Goal: Task Accomplishment & Management: Manage account settings

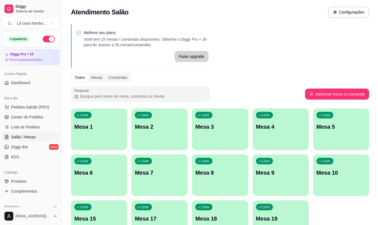
click at [75, 140] on div "Livre Mesa 1" at bounding box center [99, 126] width 56 height 35
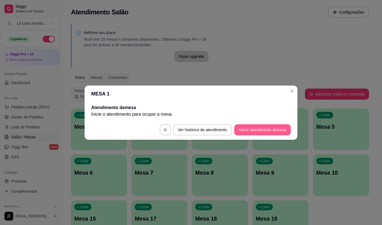
click at [261, 131] on button "Iniciar atendimento de mesa" at bounding box center [262, 129] width 57 height 11
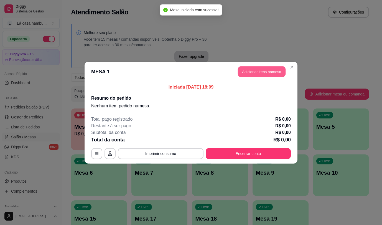
click at [259, 70] on button "Adicionar itens na mesa" at bounding box center [262, 71] width 48 height 11
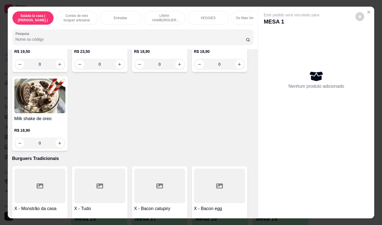
scroll to position [2032, 0]
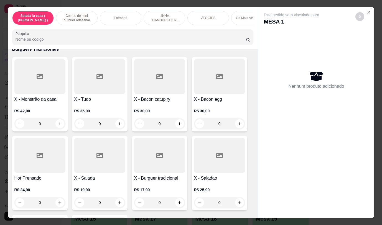
click at [302, 134] on div "Este pedido será vinculado para MESA 1 Nenhum produto adicionado" at bounding box center [316, 108] width 116 height 203
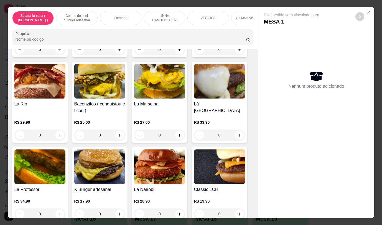
scroll to position [1163, 0]
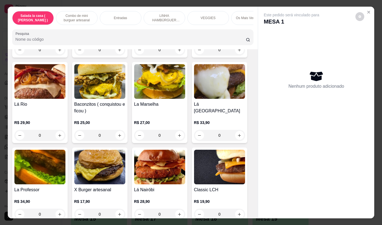
click at [43, 74] on img at bounding box center [39, 81] width 51 height 35
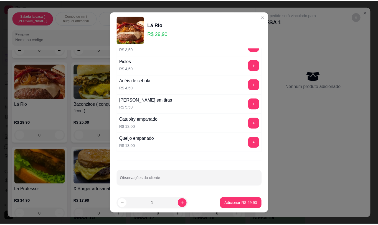
scroll to position [0, 0]
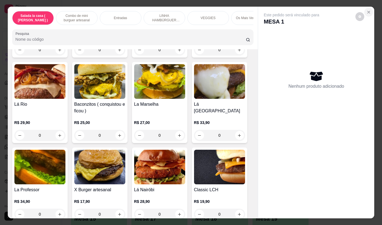
click at [367, 12] on button "Close" at bounding box center [368, 12] width 9 height 9
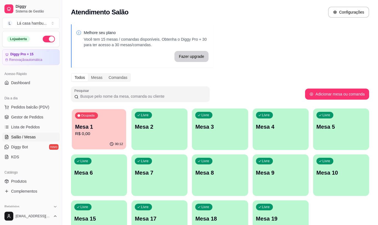
click at [96, 137] on p "R$ 0,00" at bounding box center [99, 134] width 48 height 6
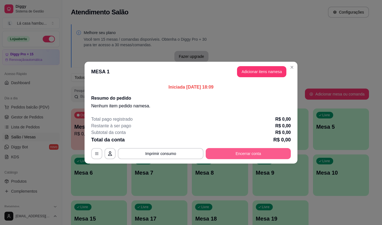
click at [245, 155] on button "Encerrar conta" at bounding box center [248, 153] width 85 height 11
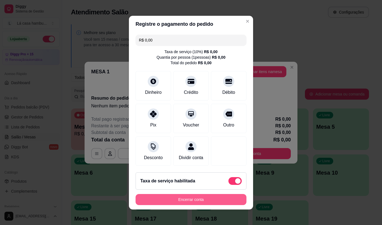
click at [222, 200] on button "Encerrar conta" at bounding box center [190, 199] width 111 height 11
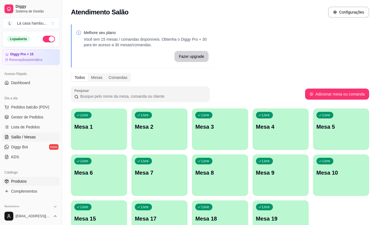
click at [23, 181] on span "Produtos" at bounding box center [19, 182] width 16 height 6
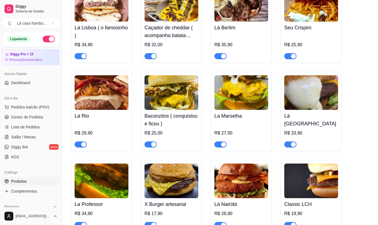
scroll to position [1246, 0]
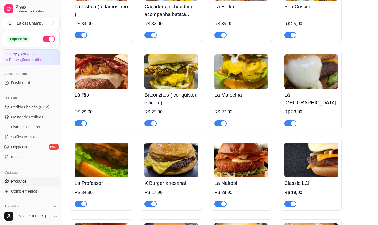
click at [96, 70] on img at bounding box center [102, 71] width 54 height 35
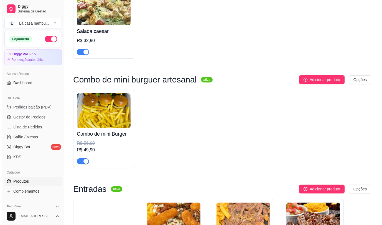
scroll to position [0, 0]
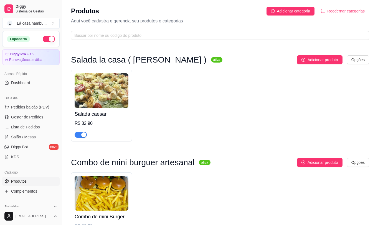
click at [44, 132] on ul "Pedidos balcão (PDV) Gestor de Pedidos Lista de Pedidos Salão / Mesas Diggy Bot…" at bounding box center [30, 132] width 57 height 59
click at [43, 127] on link "Lista de Pedidos" at bounding box center [30, 127] width 57 height 9
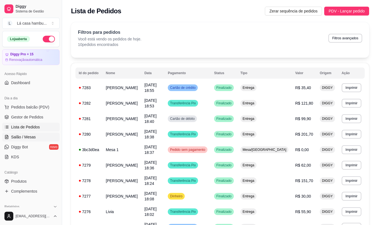
click at [35, 137] on span "Salão / Mesas" at bounding box center [23, 137] width 25 height 6
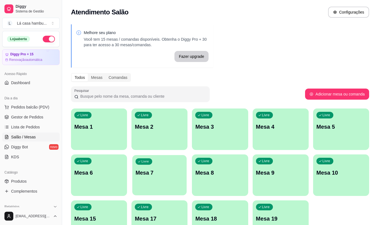
click at [156, 169] on p "Mesa 7" at bounding box center [159, 172] width 48 height 7
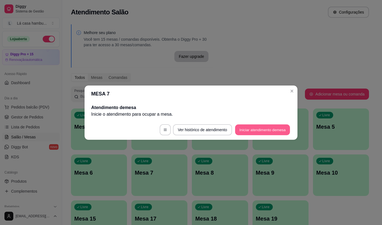
click at [245, 130] on button "Iniciar atendimento de mesa" at bounding box center [262, 129] width 55 height 11
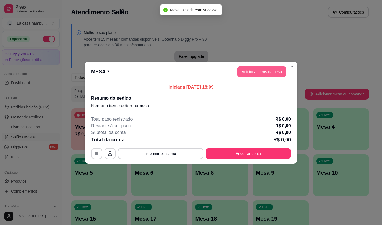
click at [256, 71] on button "Adicionar itens na mesa" at bounding box center [261, 71] width 49 height 11
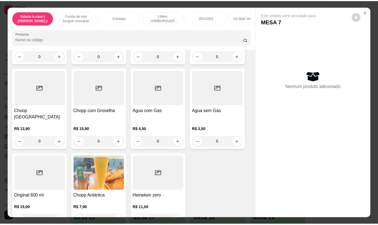
scroll to position [2898, 0]
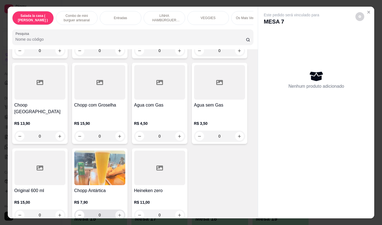
click at [117, 213] on icon "increase-product-quantity" at bounding box center [119, 215] width 4 height 4
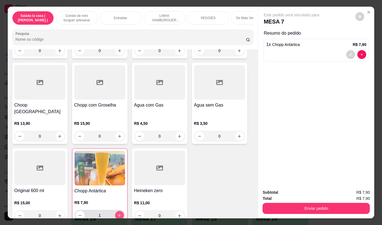
type input "1"
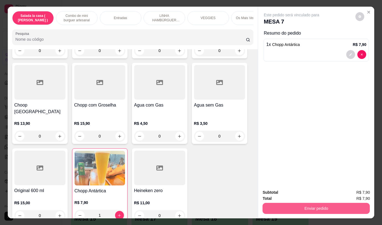
click at [315, 207] on button "Enviar pedido" at bounding box center [315, 208] width 107 height 11
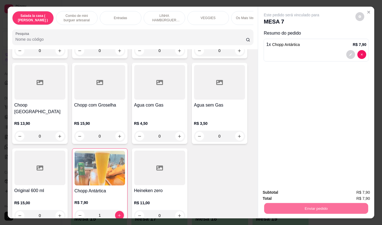
click at [313, 193] on button "Não registrar e enviar pedido" at bounding box center [298, 193] width 56 height 10
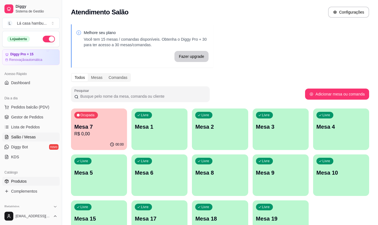
click at [22, 183] on span "Produtos" at bounding box center [19, 182] width 16 height 6
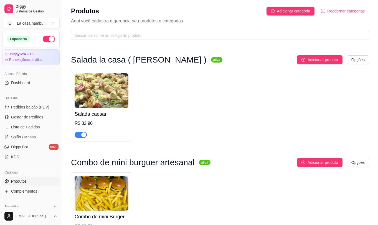
scroll to position [138, 0]
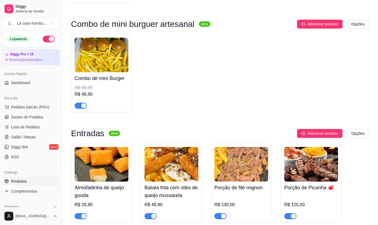
click at [84, 107] on div "button" at bounding box center [83, 105] width 5 height 5
click at [28, 127] on span "Lista de Pedidos" at bounding box center [25, 127] width 29 height 6
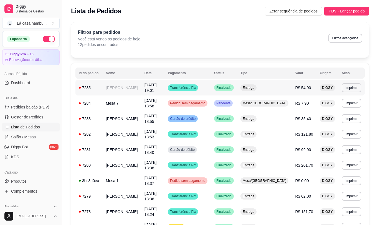
click at [148, 85] on td "[DATE] 19:01" at bounding box center [153, 88] width 24 height 16
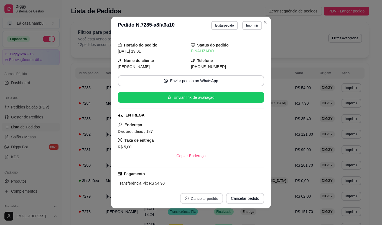
click at [206, 200] on button "Cancelar pedido" at bounding box center [201, 198] width 43 height 11
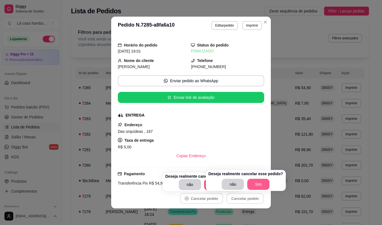
click at [252, 185] on button "Sim" at bounding box center [258, 184] width 22 height 11
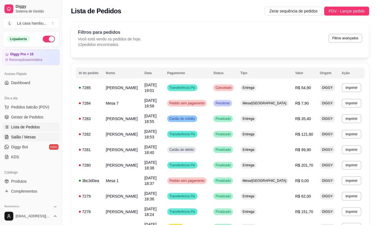
click at [34, 136] on span "Salão / Mesas" at bounding box center [23, 137] width 25 height 6
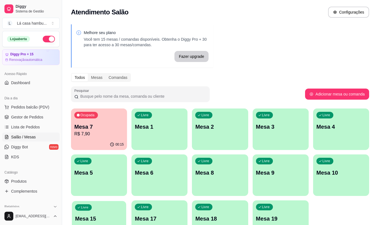
click at [108, 218] on p "Mesa 15" at bounding box center [99, 218] width 48 height 7
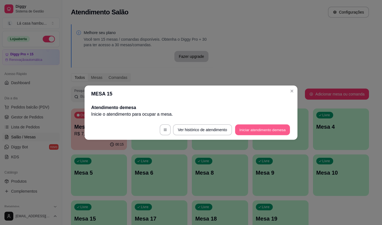
click at [262, 129] on button "Iniciar atendimento de mesa" at bounding box center [262, 129] width 55 height 11
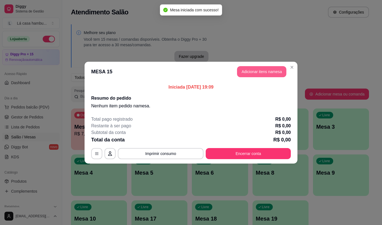
click at [272, 73] on button "Adicionar itens na mesa" at bounding box center [261, 71] width 49 height 11
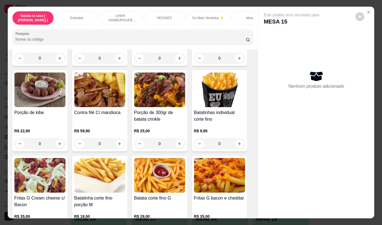
scroll to position [212, 0]
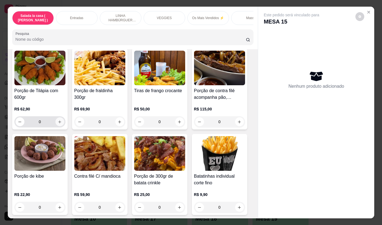
click at [58, 123] on icon "increase-product-quantity" at bounding box center [60, 122] width 4 height 4
type input "1"
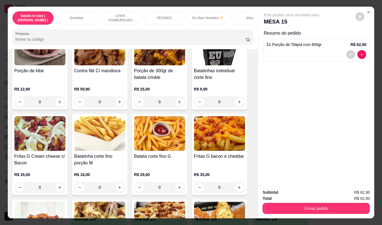
scroll to position [340, 0]
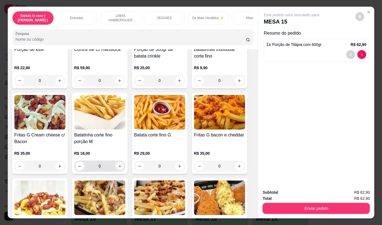
click at [117, 168] on icon "increase-product-quantity" at bounding box center [119, 166] width 4 height 4
type input "1"
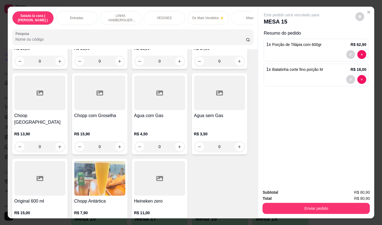
scroll to position [2804, 0]
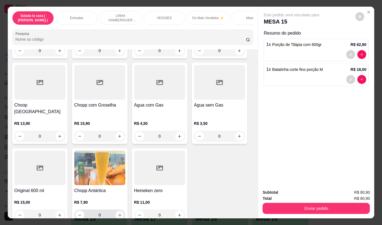
click at [119, 213] on icon "increase-product-quantity" at bounding box center [119, 215] width 4 height 4
type input "1"
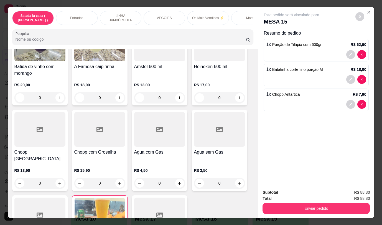
scroll to position [2805, 0]
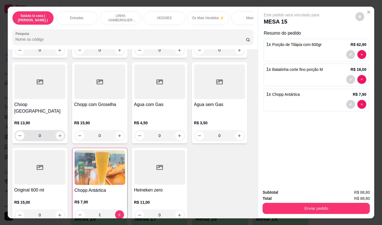
click at [59, 134] on icon "increase-product-quantity" at bounding box center [60, 136] width 4 height 4
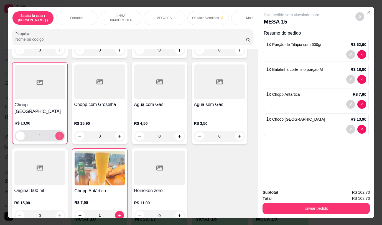
click at [59, 134] on icon "increase-product-quantity" at bounding box center [59, 136] width 4 height 4
type input "2"
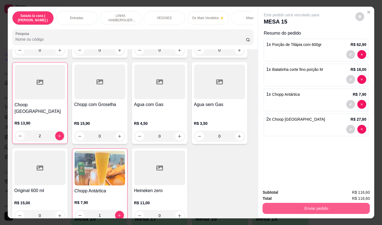
click at [311, 207] on button "Enviar pedido" at bounding box center [315, 208] width 107 height 11
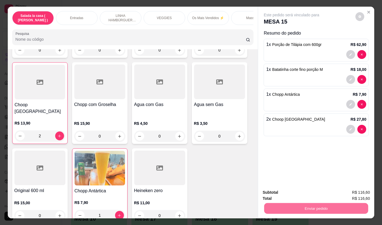
click at [319, 193] on button "Não registrar e enviar pedido" at bounding box center [298, 193] width 58 height 11
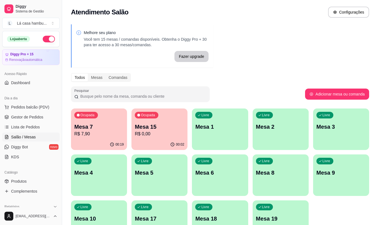
click at [119, 132] on p "R$ 7,90" at bounding box center [98, 134] width 49 height 7
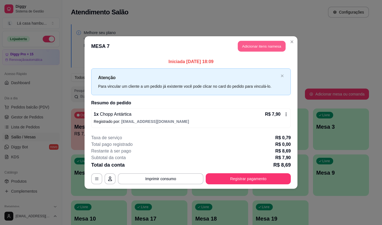
click at [260, 46] on button "Adicionar itens na mesa" at bounding box center [262, 46] width 48 height 11
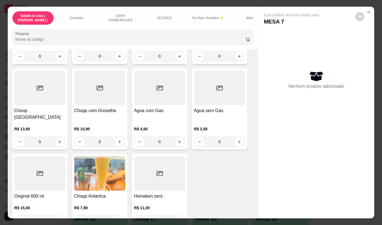
scroll to position [2803, 0]
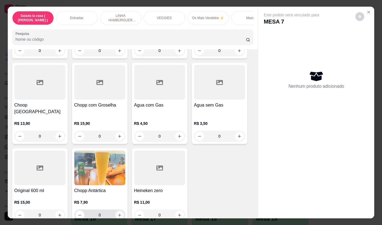
click at [118, 214] on icon "increase-product-quantity" at bounding box center [119, 215] width 3 height 3
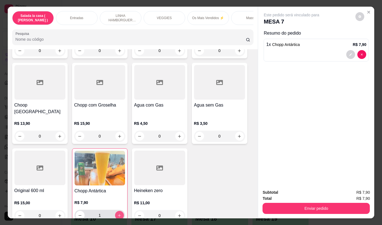
click at [117, 214] on icon "increase-product-quantity" at bounding box center [119, 216] width 4 height 4
type input "2"
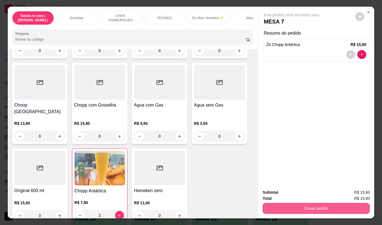
click at [304, 206] on button "Enviar pedido" at bounding box center [315, 208] width 107 height 11
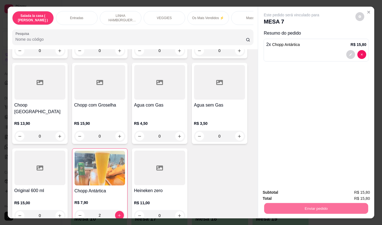
click at [305, 191] on button "Não registrar e enviar pedido" at bounding box center [298, 193] width 58 height 11
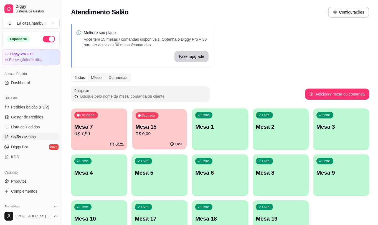
click at [173, 128] on p "Mesa 15" at bounding box center [159, 126] width 48 height 7
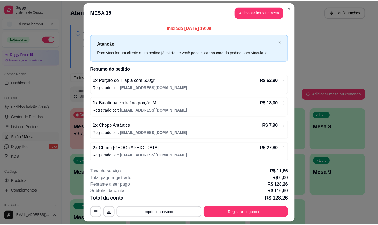
scroll to position [16, 0]
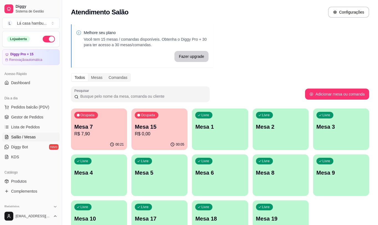
click at [89, 135] on p "R$ 7,90" at bounding box center [98, 134] width 49 height 7
click at [29, 127] on span "Lista de Pedidos" at bounding box center [25, 127] width 29 height 6
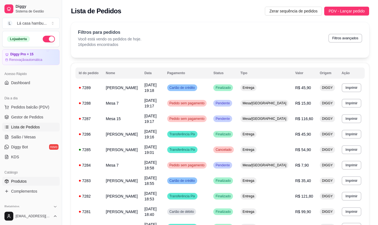
click at [21, 181] on span "Produtos" at bounding box center [19, 182] width 16 height 6
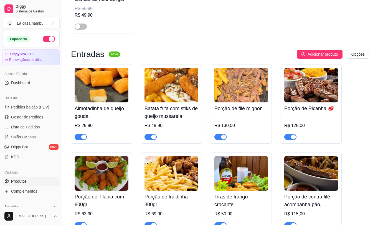
scroll to position [222, 0]
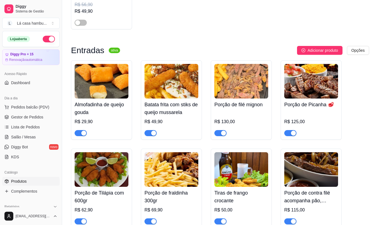
click at [24, 130] on link "Lista de Pedidos" at bounding box center [30, 127] width 57 height 9
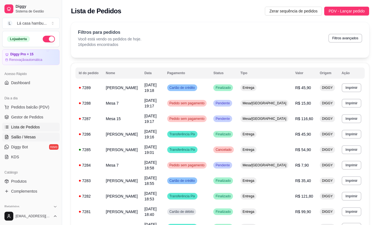
click at [39, 138] on link "Salão / Mesas" at bounding box center [30, 137] width 57 height 9
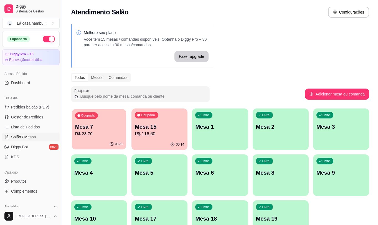
click at [99, 130] on div "Mesa 7 R$ 23,70" at bounding box center [99, 130] width 48 height 14
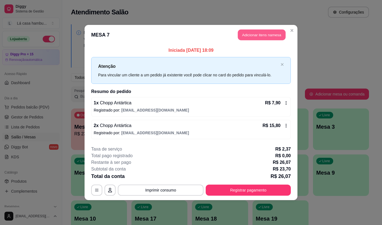
click at [273, 32] on button "Adicionar itens na mesa" at bounding box center [262, 35] width 48 height 11
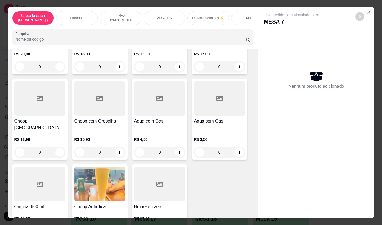
scroll to position [2803, 0]
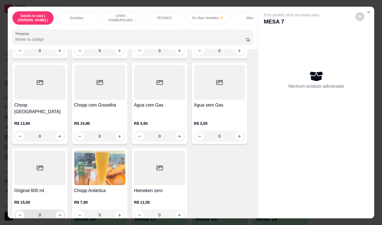
click at [58, 213] on icon "increase-product-quantity" at bounding box center [60, 215] width 4 height 4
type input "1"
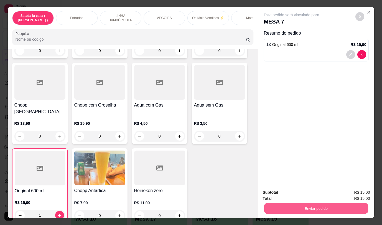
click at [299, 203] on button "Enviar pedido" at bounding box center [316, 208] width 104 height 11
click at [302, 196] on button "Não registrar e enviar pedido" at bounding box center [298, 193] width 56 height 10
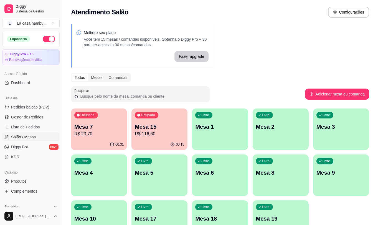
click at [165, 125] on p "Mesa 15" at bounding box center [159, 127] width 49 height 8
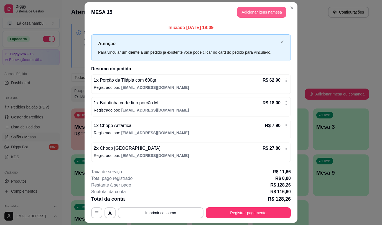
click at [274, 12] on button "Adicionar itens na mesa" at bounding box center [261, 12] width 49 height 11
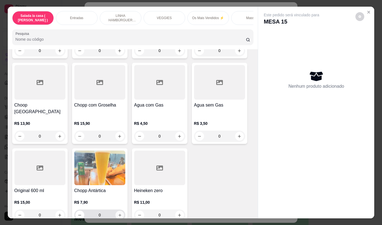
click at [118, 214] on icon "increase-product-quantity" at bounding box center [119, 215] width 3 height 3
type input "1"
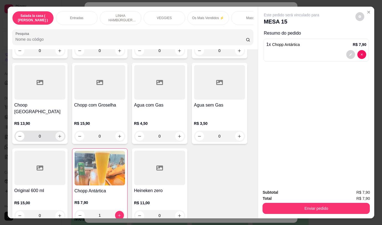
click at [58, 132] on button "increase-product-quantity" at bounding box center [59, 136] width 9 height 9
type input "1"
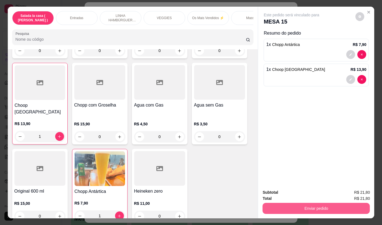
click at [335, 204] on button "Enviar pedido" at bounding box center [315, 208] width 107 height 11
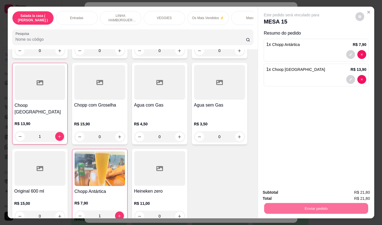
click at [314, 196] on button "Não registrar e enviar pedido" at bounding box center [298, 193] width 58 height 11
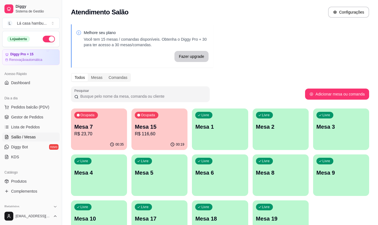
click at [116, 134] on p "R$ 23,70" at bounding box center [98, 134] width 49 height 7
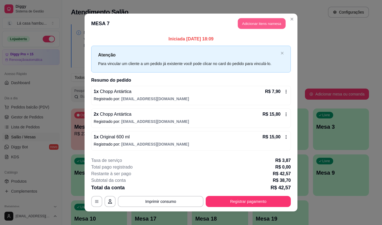
click at [263, 24] on button "Adicionar itens na mesa" at bounding box center [262, 23] width 48 height 11
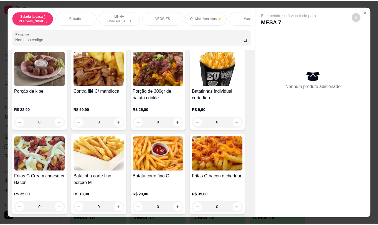
scroll to position [292, 0]
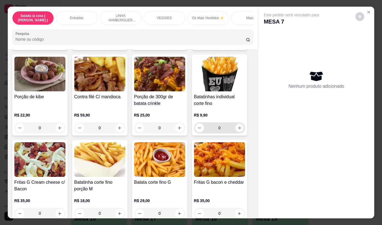
click at [237, 126] on button "increase-product-quantity" at bounding box center [239, 128] width 9 height 9
type input "1"
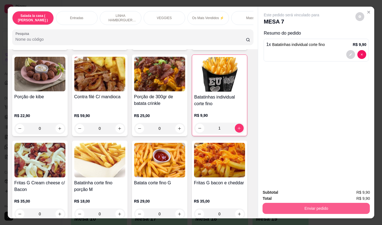
click at [301, 204] on button "Enviar pedido" at bounding box center [315, 208] width 107 height 11
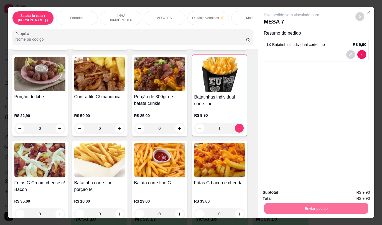
click at [303, 193] on button "Não registrar e enviar pedido" at bounding box center [298, 193] width 56 height 10
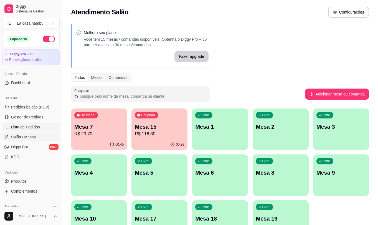
click at [15, 126] on span "Lista de Pedidos" at bounding box center [25, 127] width 29 height 6
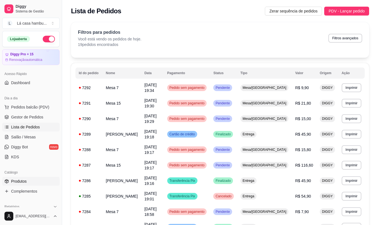
click at [29, 180] on link "Produtos" at bounding box center [30, 181] width 57 height 9
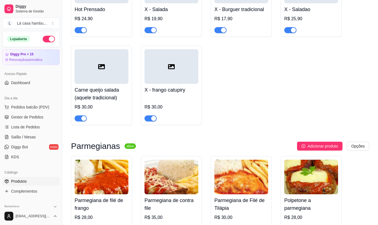
scroll to position [2244, 0]
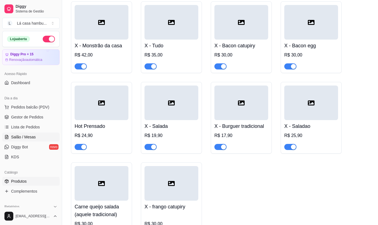
click at [31, 137] on span "Salão / Mesas" at bounding box center [23, 137] width 25 height 6
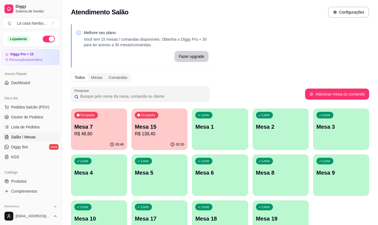
click at [167, 133] on p "R$ 138,40" at bounding box center [159, 134] width 49 height 7
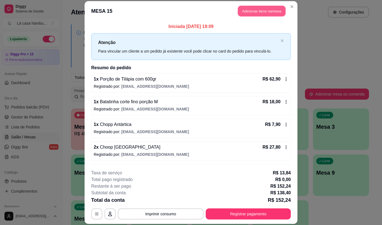
click at [268, 9] on button "Adicionar itens na mesa" at bounding box center [262, 11] width 48 height 11
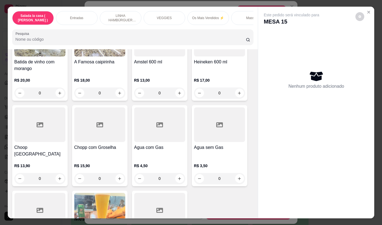
scroll to position [2798, 0]
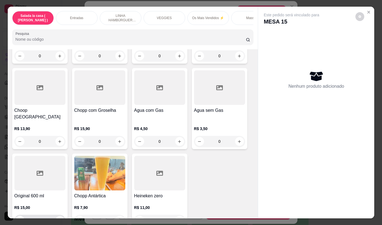
click at [58, 219] on icon "increase-product-quantity" at bounding box center [59, 220] width 3 height 3
type input "1"
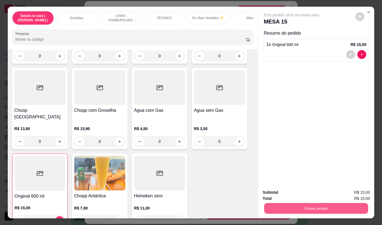
click at [288, 203] on button "Enviar pedido" at bounding box center [316, 208] width 104 height 11
click at [289, 196] on button "Não registrar e enviar pedido" at bounding box center [298, 193] width 58 height 11
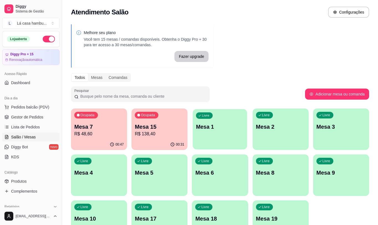
click at [237, 134] on div "Livre Mesa 1" at bounding box center [220, 126] width 54 height 34
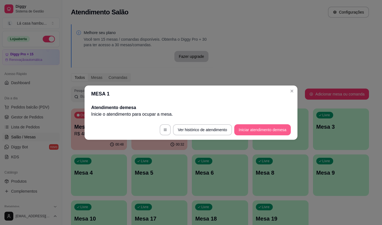
click at [270, 129] on button "Iniciar atendimento de mesa" at bounding box center [262, 129] width 57 height 11
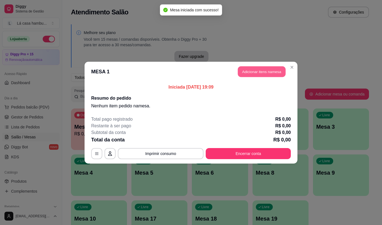
click at [274, 74] on button "Adicionar itens na mesa" at bounding box center [262, 71] width 48 height 11
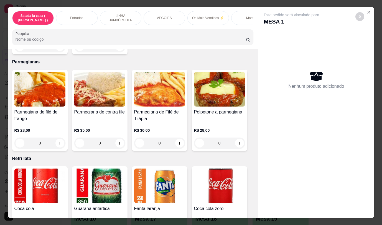
scroll to position [2152, 0]
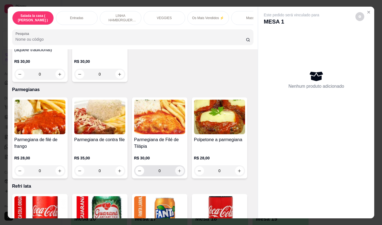
click at [178, 169] on icon "increase-product-quantity" at bounding box center [179, 171] width 4 height 4
type input "2"
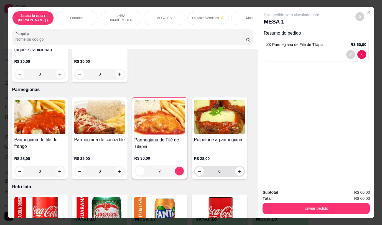
scroll to position [2235, 0]
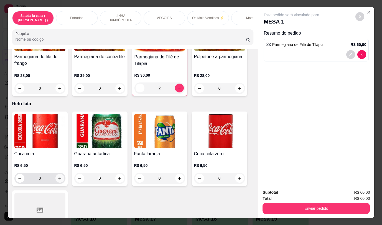
click at [57, 174] on button "increase-product-quantity" at bounding box center [59, 178] width 9 height 9
type input "1"
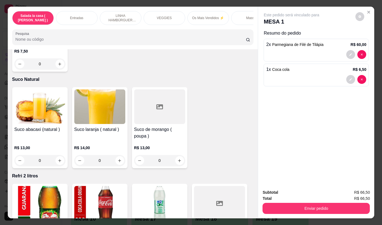
scroll to position [2595, 0]
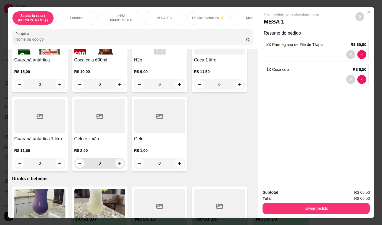
click at [117, 161] on icon "increase-product-quantity" at bounding box center [119, 163] width 4 height 4
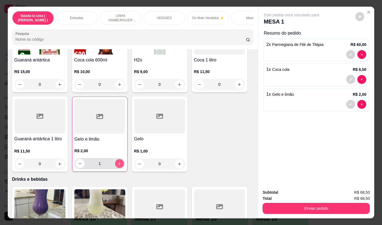
click at [117, 162] on icon "increase-product-quantity" at bounding box center [119, 164] width 4 height 4
type input "2"
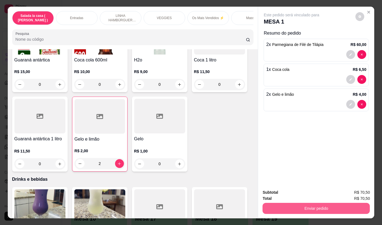
click at [289, 205] on button "Enviar pedido" at bounding box center [315, 208] width 107 height 11
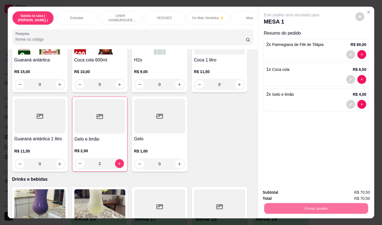
click at [281, 191] on button "Não registrar e enviar pedido" at bounding box center [298, 193] width 58 height 11
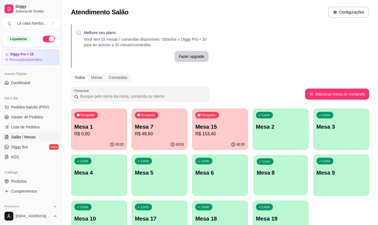
click at [291, 178] on div "Livre Mesa 8" at bounding box center [280, 172] width 54 height 34
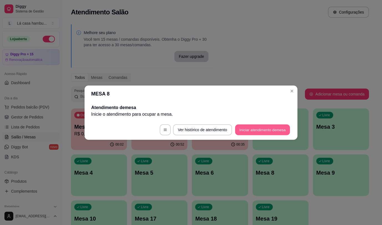
click at [261, 130] on button "Iniciar atendimento de mesa" at bounding box center [262, 129] width 55 height 11
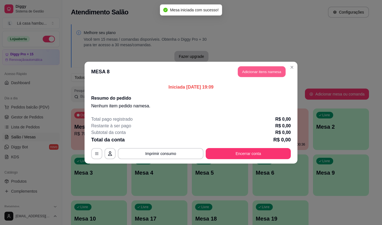
click at [245, 72] on button "Adicionar itens na mesa" at bounding box center [262, 71] width 48 height 11
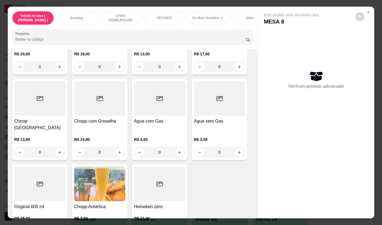
scroll to position [2755, 0]
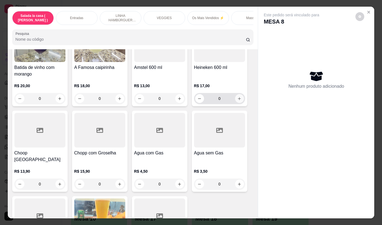
click at [237, 97] on button "increase-product-quantity" at bounding box center [239, 98] width 9 height 9
type input "1"
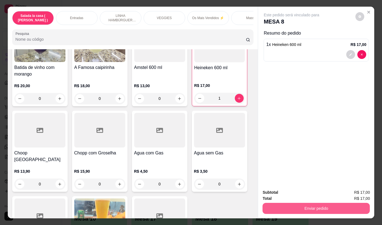
click at [312, 208] on button "Enviar pedido" at bounding box center [315, 208] width 107 height 11
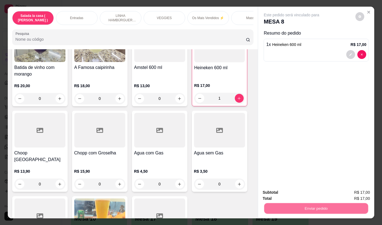
click at [295, 191] on button "Não registrar e enviar pedido" at bounding box center [298, 193] width 56 height 10
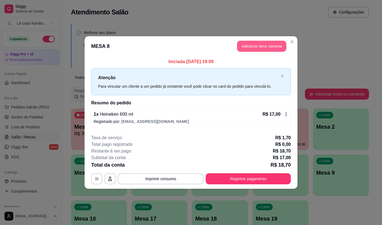
click at [277, 44] on button "Adicionar itens na mesa" at bounding box center [261, 46] width 49 height 11
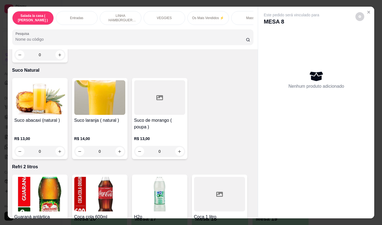
scroll to position [2448, 0]
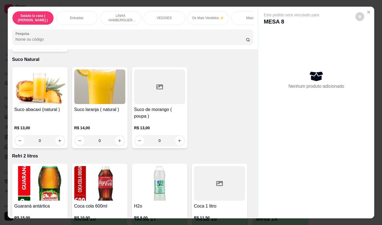
drag, startPoint x: 251, startPoint y: 190, endPoint x: 249, endPoint y: 198, distance: 8.5
click at [249, 198] on div "Item avulso Salada la casa ( CAESAR ) Salada caesar R$ 32,90 0 Entradas Almofad…" at bounding box center [133, 133] width 250 height 169
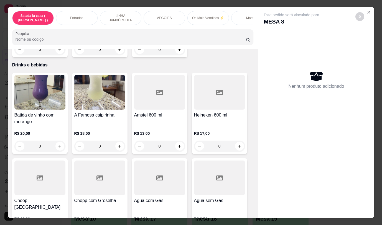
scroll to position [2803, 0]
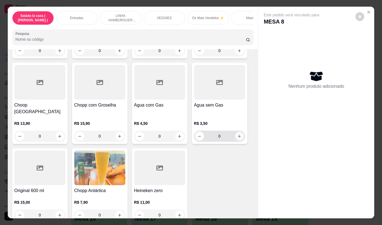
click at [238, 135] on icon "increase-product-quantity" at bounding box center [239, 136] width 3 height 3
type input "1"
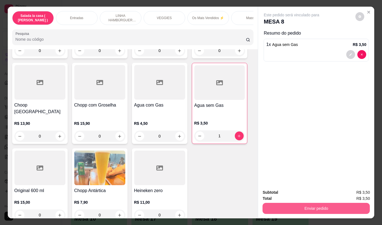
click at [336, 207] on button "Enviar pedido" at bounding box center [315, 208] width 107 height 11
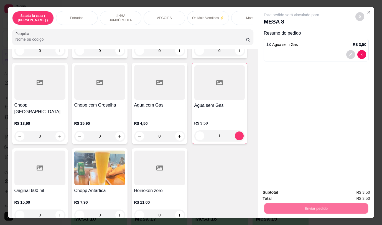
click at [306, 195] on button "Não registrar e enviar pedido" at bounding box center [298, 193] width 56 height 10
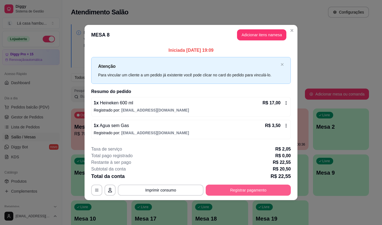
click at [238, 192] on button "Registrar pagamento" at bounding box center [248, 190] width 85 height 11
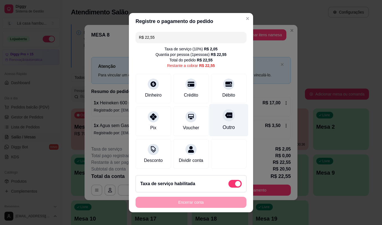
click at [222, 124] on div "Outro" at bounding box center [228, 127] width 12 height 7
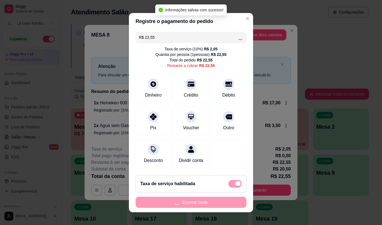
type input "R$ 0,00"
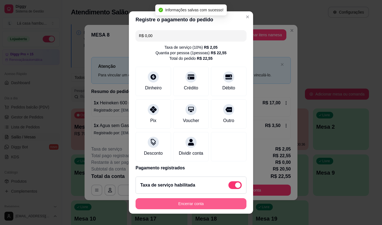
click at [221, 201] on button "Encerrar conta" at bounding box center [190, 203] width 111 height 11
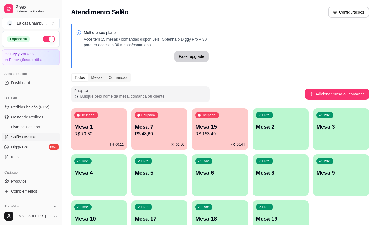
click at [287, 72] on div "Melhore seu plano Você tem 15 mesas / comandas disponíveis. Obtenha o Diggy Pro…" at bounding box center [219, 135] width 315 height 228
click at [340, 170] on p "Mesa 9" at bounding box center [340, 173] width 49 height 8
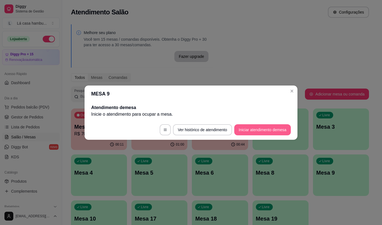
click at [248, 125] on button "Iniciar atendimento de mesa" at bounding box center [262, 129] width 57 height 11
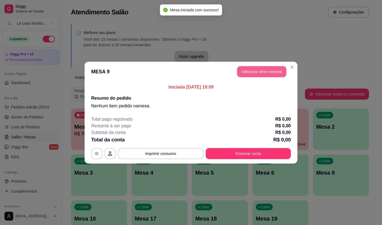
click at [245, 72] on button "Adicionar itens na mesa" at bounding box center [261, 71] width 49 height 11
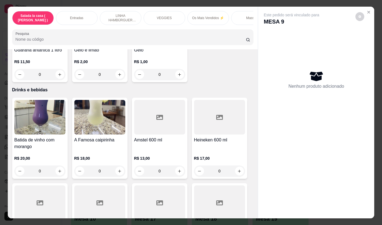
scroll to position [2738, 0]
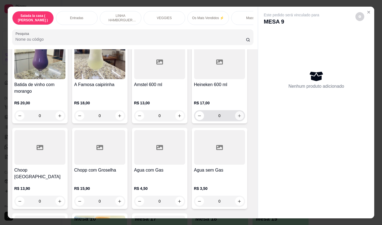
click at [237, 114] on icon "increase-product-quantity" at bounding box center [239, 116] width 4 height 4
type input "1"
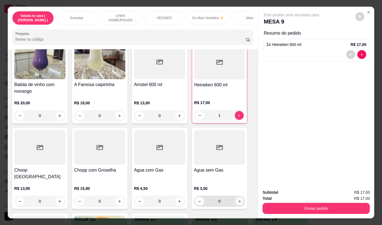
click at [239, 199] on icon "increase-product-quantity" at bounding box center [239, 201] width 4 height 4
type input "1"
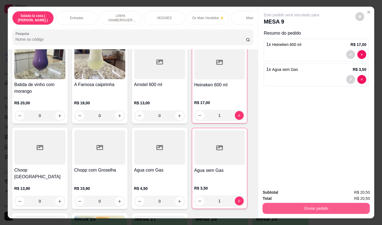
click at [288, 207] on button "Enviar pedido" at bounding box center [315, 208] width 107 height 11
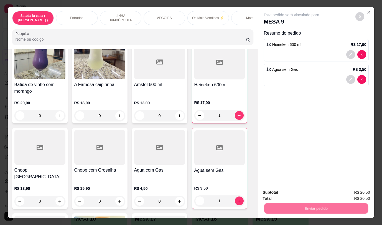
click at [280, 188] on button "Não registrar e enviar pedido" at bounding box center [298, 193] width 58 height 11
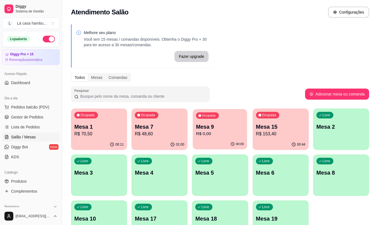
click at [234, 132] on p "R$ 0,00" at bounding box center [220, 134] width 48 height 6
click at [150, 132] on p "R$ 48,60" at bounding box center [159, 134] width 48 height 6
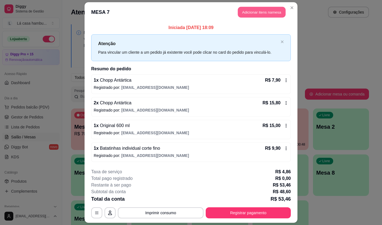
click at [257, 14] on button "Adicionar itens na mesa" at bounding box center [262, 12] width 48 height 11
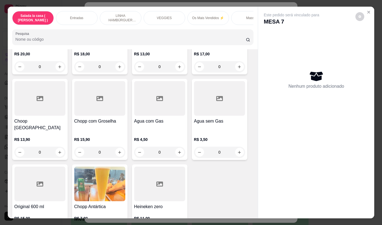
scroll to position [2649, 0]
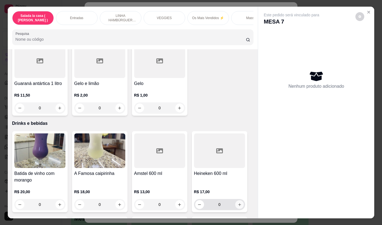
click at [239, 203] on icon "increase-product-quantity" at bounding box center [239, 205] width 4 height 4
type input "1"
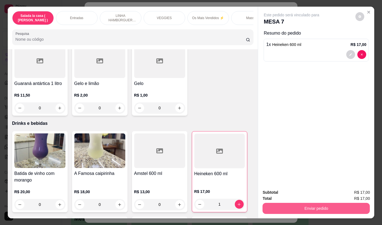
click at [289, 205] on button "Enviar pedido" at bounding box center [315, 208] width 107 height 11
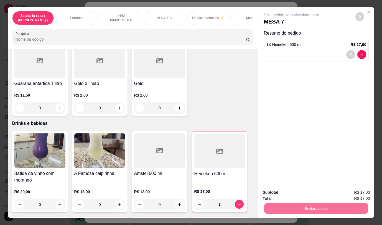
click at [278, 196] on button "Não registrar e enviar pedido" at bounding box center [298, 193] width 58 height 11
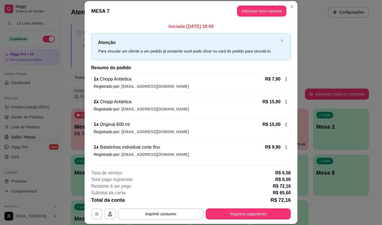
scroll to position [20, 0]
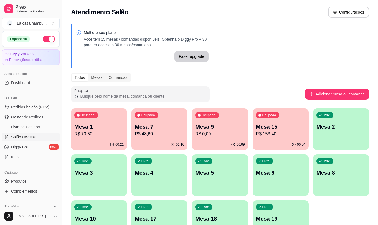
click at [288, 126] on p "Mesa 15" at bounding box center [280, 127] width 49 height 8
click at [170, 215] on p "Mesa 17" at bounding box center [159, 219] width 49 height 8
click at [276, 134] on p "R$ 153,40" at bounding box center [280, 134] width 49 height 7
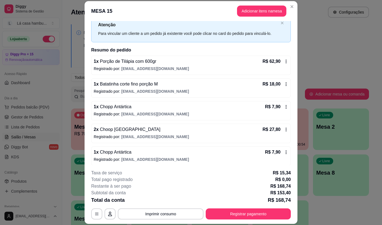
scroll to position [17, 0]
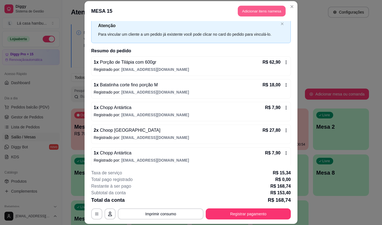
click at [268, 7] on button "Adicionar itens na mesa" at bounding box center [262, 11] width 48 height 11
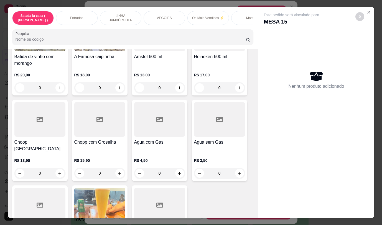
scroll to position [2803, 0]
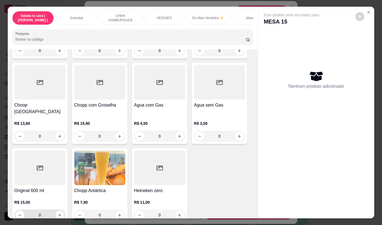
click at [58, 213] on icon "increase-product-quantity" at bounding box center [60, 215] width 4 height 4
type input "1"
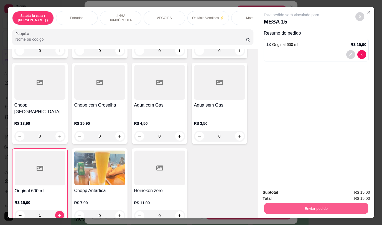
click at [285, 206] on button "Enviar pedido" at bounding box center [316, 208] width 104 height 11
click at [292, 195] on button "Não registrar e enviar pedido" at bounding box center [298, 193] width 58 height 11
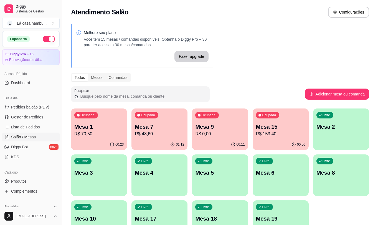
click at [350, 168] on div "Livre Mesa 8" at bounding box center [341, 172] width 56 height 35
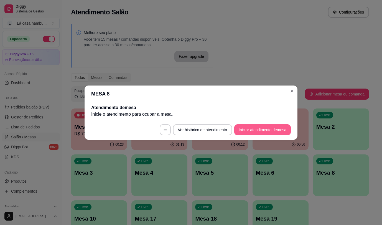
click at [265, 128] on button "Iniciar atendimento de mesa" at bounding box center [262, 129] width 57 height 11
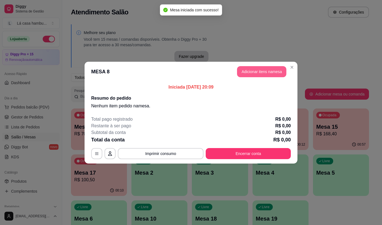
click at [267, 70] on button "Adicionar itens na mesa" at bounding box center [261, 71] width 49 height 11
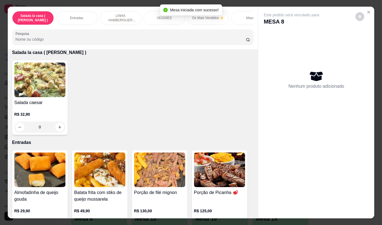
scroll to position [55, 0]
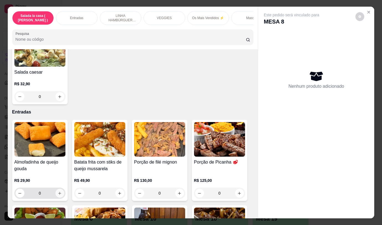
click at [58, 195] on icon "increase-product-quantity" at bounding box center [59, 193] width 3 height 3
type input "1"
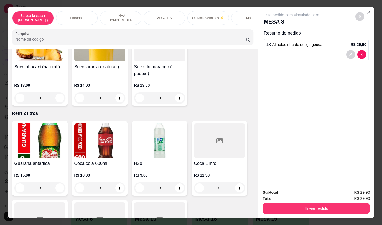
scroll to position [2493, 0]
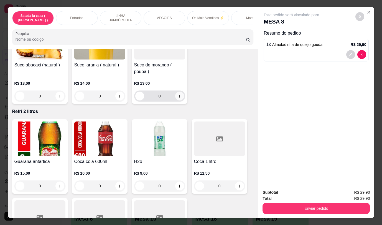
click at [178, 95] on icon "increase-product-quantity" at bounding box center [179, 96] width 3 height 3
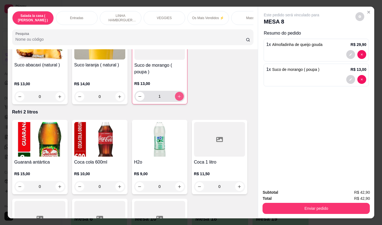
type input "1"
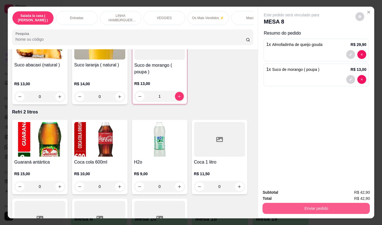
click at [292, 206] on button "Enviar pedido" at bounding box center [315, 208] width 107 height 11
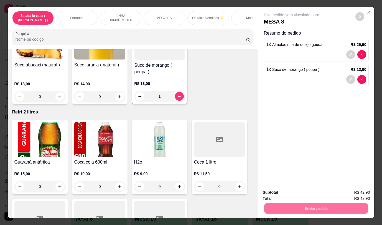
click at [288, 191] on button "Não registrar e enviar pedido" at bounding box center [298, 193] width 58 height 11
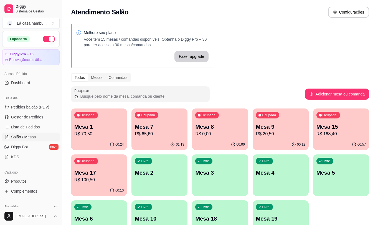
click at [271, 139] on div "Ocupada Mesa 9 R$ 20,50" at bounding box center [280, 124] width 56 height 31
click at [340, 139] on div "Ocupada Mesa 15 R$ 168,40" at bounding box center [341, 124] width 56 height 31
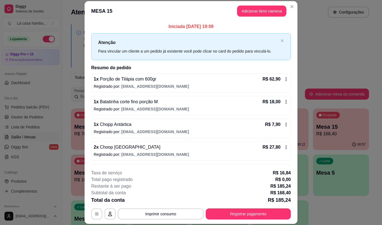
scroll to position [17, 0]
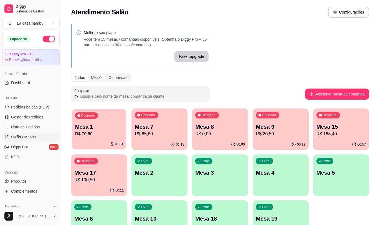
click at [97, 139] on div "Ocupada Mesa 1 R$ 70,50" at bounding box center [99, 124] width 54 height 30
click at [111, 185] on div "00:11" at bounding box center [99, 190] width 56 height 11
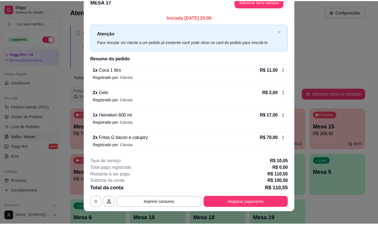
scroll to position [16, 0]
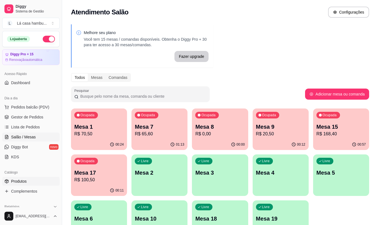
click at [16, 182] on span "Produtos" at bounding box center [19, 182] width 16 height 6
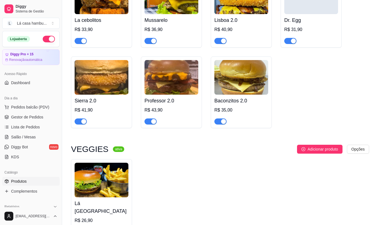
scroll to position [997, 0]
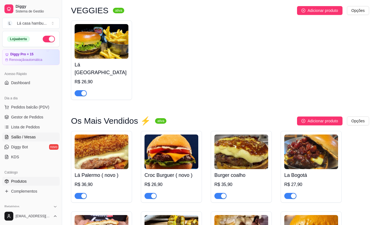
click at [37, 136] on link "Salão / Mesas" at bounding box center [30, 137] width 57 height 9
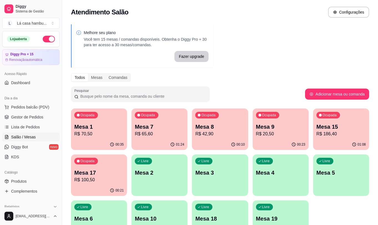
click at [114, 171] on p "Mesa 17" at bounding box center [98, 173] width 49 height 8
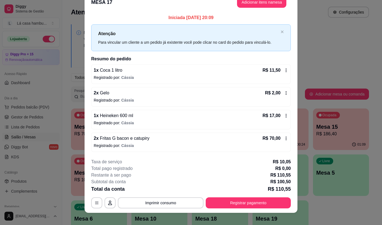
scroll to position [16, 0]
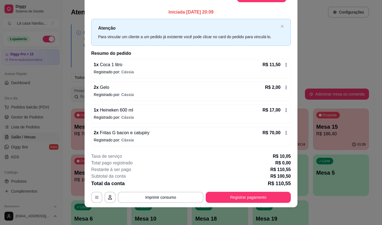
click at [147, 133] on div "2 x Fritas G bacon e catupiry R$ 70,00" at bounding box center [191, 133] width 194 height 7
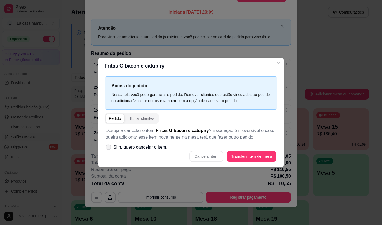
click at [132, 148] on span "Sim, quero cancelar o item." at bounding box center [140, 147] width 54 height 7
click at [109, 148] on input "Sim, quero cancelar o item." at bounding box center [107, 150] width 4 height 4
checkbox input "true"
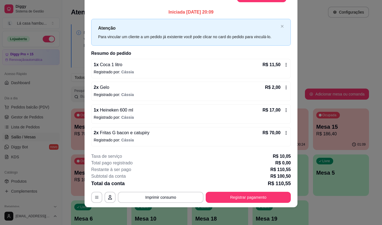
click at [126, 135] on span "Fritas G bacon e catupiry" at bounding box center [124, 132] width 51 height 5
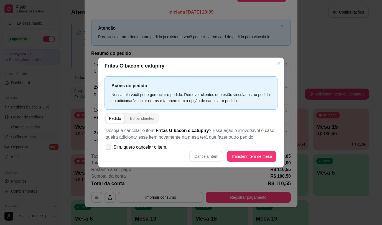
click at [154, 150] on span "Sim, quero cancelar o item." at bounding box center [140, 147] width 54 height 7
click at [109, 150] on input "Sim, quero cancelar o item." at bounding box center [107, 150] width 4 height 4
checkbox input "true"
click at [212, 156] on button "Cancelar item" at bounding box center [206, 156] width 34 height 11
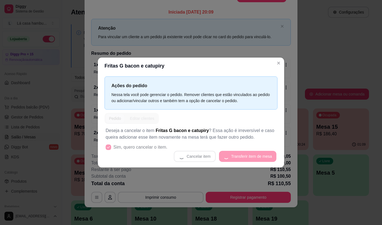
scroll to position [14, 0]
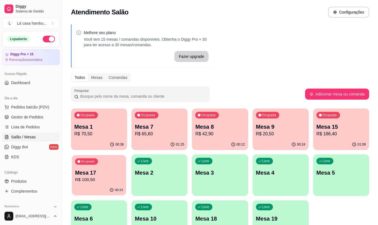
click at [109, 178] on p "R$ 100,50" at bounding box center [99, 180] width 48 height 6
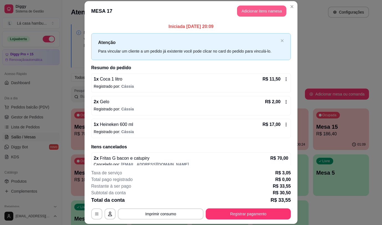
click at [252, 11] on button "Adicionar itens na mesa" at bounding box center [261, 11] width 49 height 11
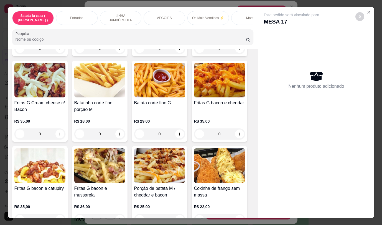
scroll to position [389, 0]
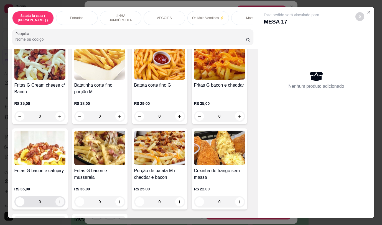
click at [58, 204] on icon "increase-product-quantity" at bounding box center [60, 202] width 4 height 4
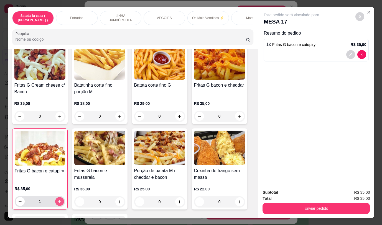
type input "1"
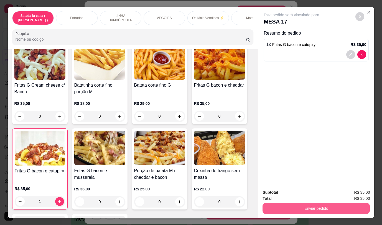
click at [288, 211] on button "Enviar pedido" at bounding box center [315, 208] width 107 height 11
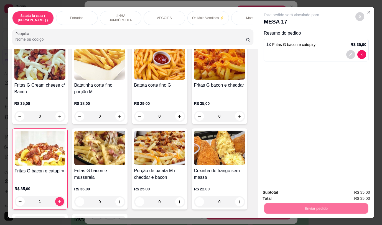
click at [285, 192] on button "Não registrar e enviar pedido" at bounding box center [298, 193] width 58 height 11
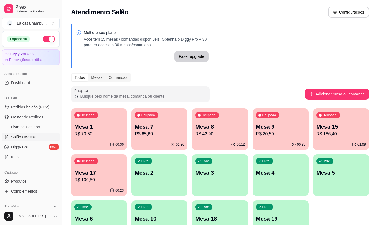
click at [217, 127] on p "Mesa 8" at bounding box center [219, 127] width 49 height 8
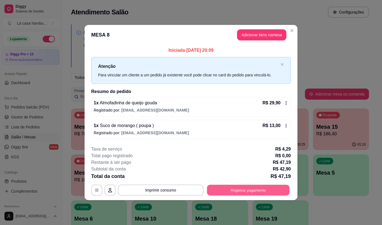
click at [265, 192] on button "Registrar pagamento" at bounding box center [248, 190] width 83 height 11
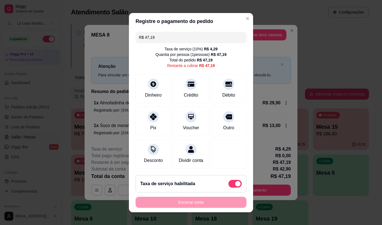
click at [235, 184] on span at bounding box center [238, 184] width 6 height 6
click at [230, 185] on input "checkbox" at bounding box center [230, 187] width 4 height 4
checkbox input "true"
type input "R$ 42,90"
checkbox input "false"
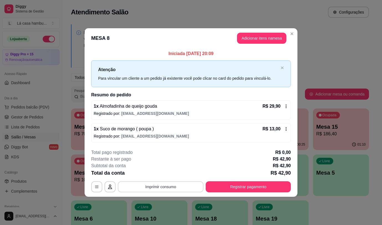
click at [152, 187] on button "Imprimir consumo" at bounding box center [161, 186] width 86 height 11
click at [153, 172] on button "IMPRESSORA" at bounding box center [162, 174] width 40 height 9
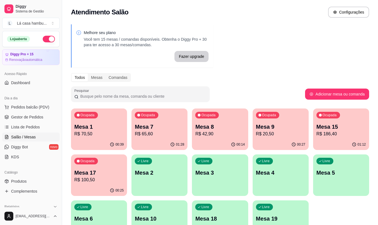
click at [209, 137] on p "R$ 42,90" at bounding box center [219, 134] width 49 height 7
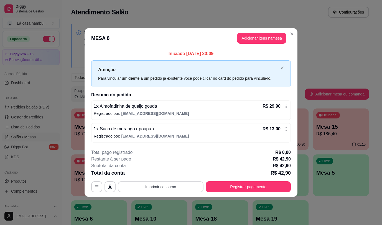
click at [176, 189] on button "Imprimir consumo" at bounding box center [161, 186] width 86 height 11
click at [173, 171] on button "IMPRESSORA" at bounding box center [162, 174] width 40 height 9
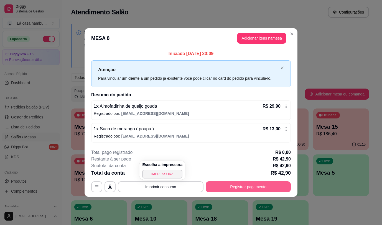
click at [229, 185] on button "Registrar pagamento" at bounding box center [248, 186] width 85 height 11
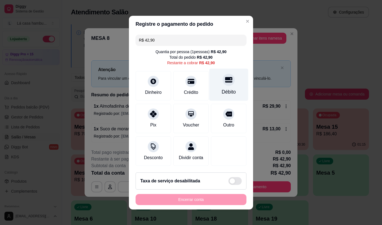
click at [224, 88] on div "Débito" at bounding box center [229, 91] width 14 height 7
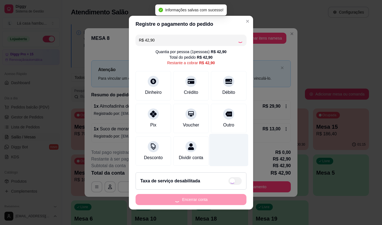
type input "R$ 0,00"
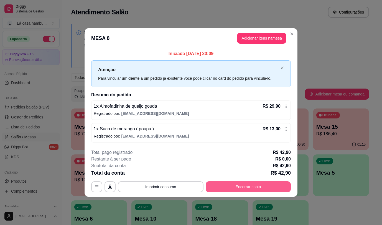
click at [248, 189] on button "Encerrar conta" at bounding box center [248, 186] width 85 height 11
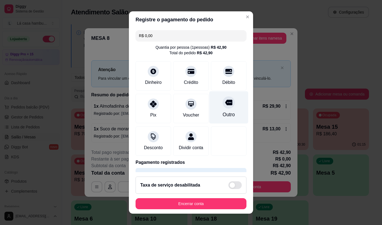
drag, startPoint x: 222, startPoint y: 105, endPoint x: 222, endPoint y: 113, distance: 8.0
click at [225, 105] on icon at bounding box center [228, 103] width 7 height 6
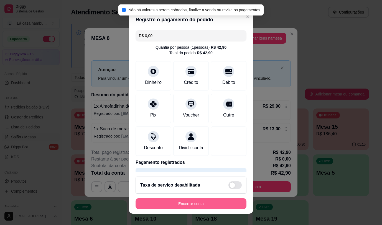
click at [199, 202] on button "Encerrar conta" at bounding box center [190, 203] width 111 height 11
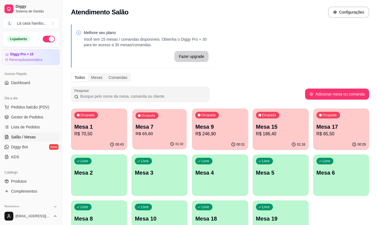
click at [166, 130] on p "Mesa 7" at bounding box center [159, 126] width 48 height 7
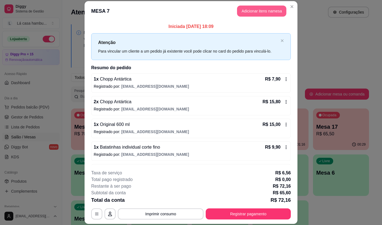
click at [277, 8] on button "Adicionar itens na mesa" at bounding box center [261, 11] width 49 height 11
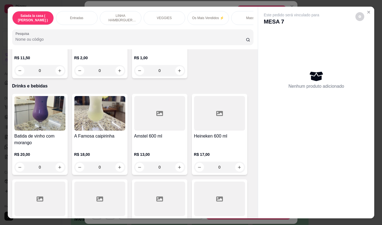
scroll to position [2703, 0]
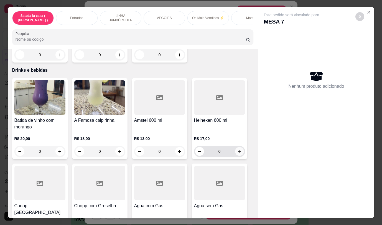
click at [238, 150] on icon "increase-product-quantity" at bounding box center [239, 152] width 4 height 4
type input "2"
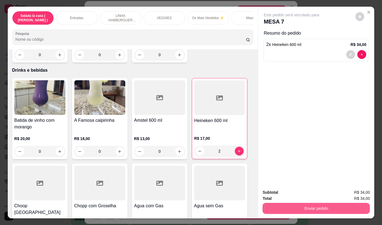
click at [286, 207] on button "Enviar pedido" at bounding box center [315, 208] width 107 height 11
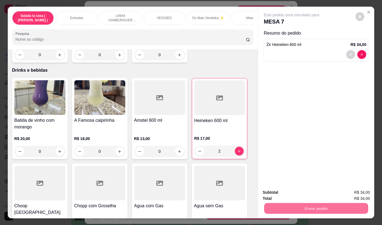
click at [296, 191] on button "Não registrar e enviar pedido" at bounding box center [298, 193] width 58 height 11
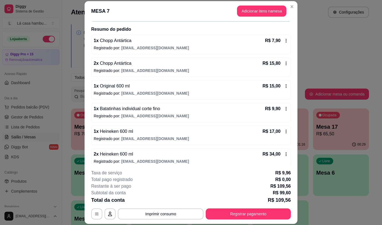
scroll to position [43, 0]
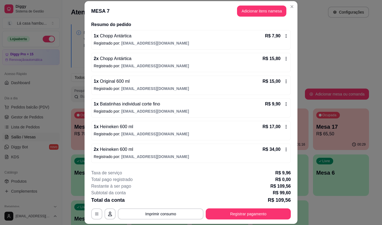
click at [166, 157] on span "[EMAIL_ADDRESS][DOMAIN_NAME]" at bounding box center [155, 157] width 68 height 4
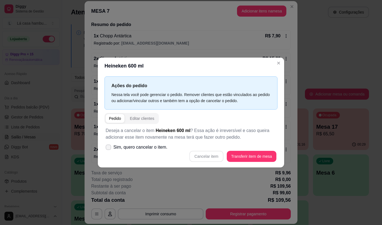
click at [111, 147] on span at bounding box center [109, 148] width 6 height 6
click at [109, 148] on input "Sim, quero cancelar o item." at bounding box center [107, 150] width 4 height 4
checkbox input "true"
click at [218, 157] on button "Cancelar item" at bounding box center [206, 156] width 34 height 11
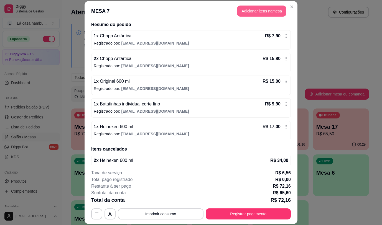
click at [258, 11] on button "Adicionar itens na mesa" at bounding box center [261, 11] width 49 height 11
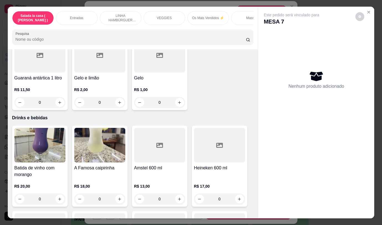
scroll to position [2644, 0]
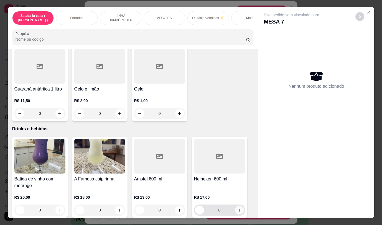
click at [238, 208] on icon "increase-product-quantity" at bounding box center [239, 210] width 4 height 4
type input "1"
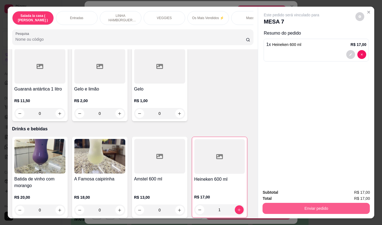
click at [291, 205] on button "Enviar pedido" at bounding box center [315, 208] width 107 height 11
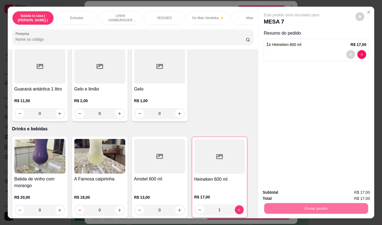
click at [293, 195] on button "Não registrar e enviar pedido" at bounding box center [298, 193] width 58 height 11
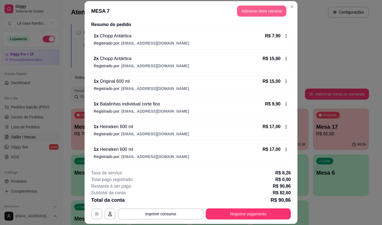
click at [269, 17] on header "MESA 7 Adicionar itens na mesa" at bounding box center [190, 11] width 213 height 20
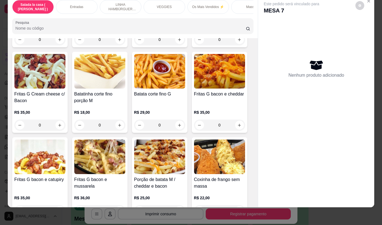
scroll to position [388, 0]
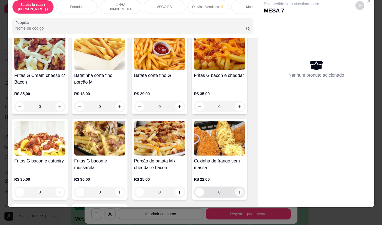
click at [237, 191] on icon "increase-product-quantity" at bounding box center [239, 192] width 4 height 4
type input "1"
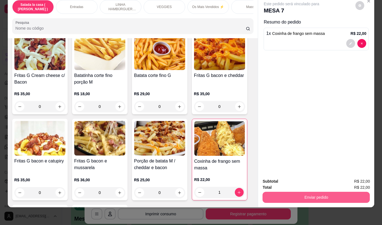
click at [273, 195] on button "Enviar pedido" at bounding box center [315, 197] width 107 height 11
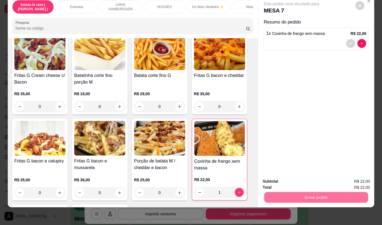
click at [269, 178] on button "Não registrar e enviar pedido" at bounding box center [298, 179] width 58 height 11
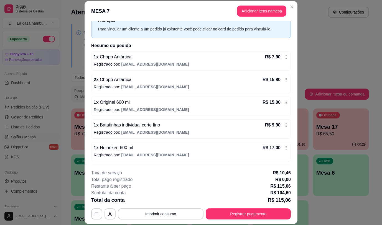
scroll to position [16, 0]
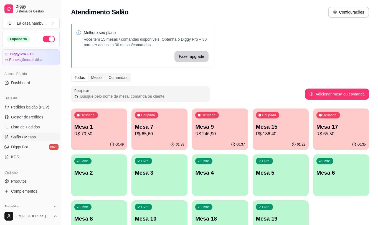
click at [106, 140] on div "00:49" at bounding box center [99, 144] width 56 height 11
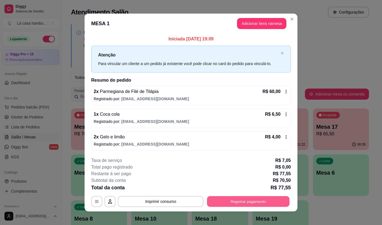
click at [249, 196] on button "Registrar pagamento" at bounding box center [248, 201] width 83 height 11
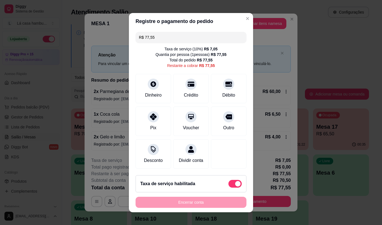
click at [235, 183] on span at bounding box center [238, 184] width 6 height 6
click at [231, 185] on input "checkbox" at bounding box center [230, 187] width 4 height 4
checkbox input "true"
type input "R$ 70,50"
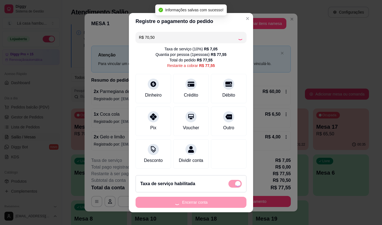
checkbox input "false"
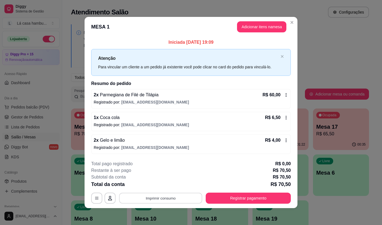
click at [129, 197] on button "Imprimir consumo" at bounding box center [160, 198] width 83 height 11
click at [149, 183] on button "IMPRESSORA" at bounding box center [160, 185] width 40 height 9
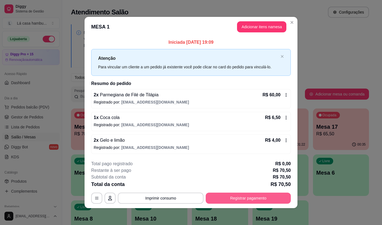
click at [231, 195] on button "Registrar pagamento" at bounding box center [248, 198] width 85 height 11
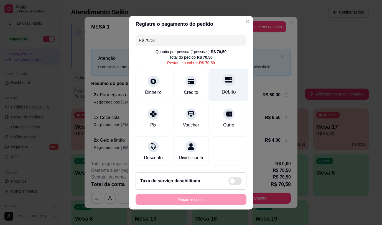
click at [226, 83] on div "Débito" at bounding box center [228, 84] width 39 height 32
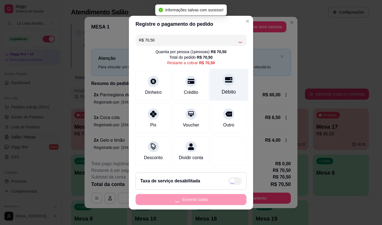
type input "R$ 0,00"
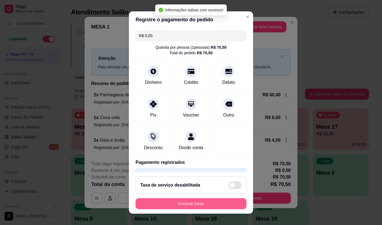
click at [172, 203] on button "Encerrar conta" at bounding box center [190, 203] width 111 height 11
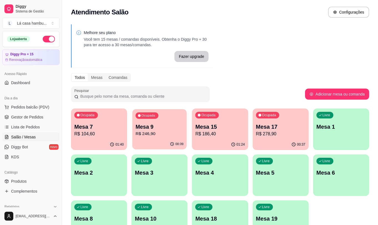
click at [168, 134] on p "R$ 246,90" at bounding box center [159, 134] width 48 height 6
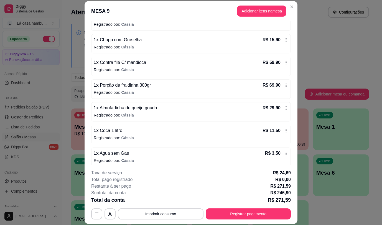
scroll to position [134, 0]
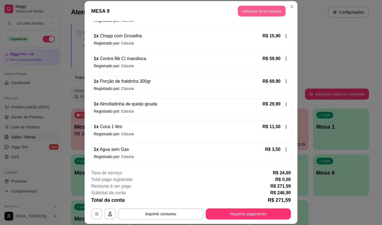
click at [265, 14] on button "Adicionar itens na mesa" at bounding box center [262, 11] width 48 height 11
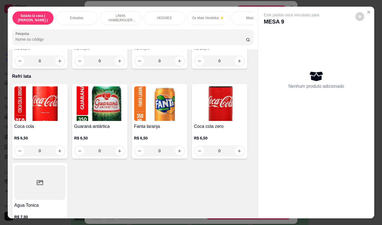
scroll to position [2267, 0]
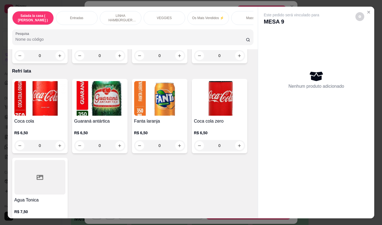
drag, startPoint x: 258, startPoint y: 171, endPoint x: 253, endPoint y: 171, distance: 5.3
click at [255, 171] on div "Salada la casa ( CAESAR ) Entradas LINHA HAMBÚRGUER ANGUS VEGGIES Os Mais Vendi…" at bounding box center [191, 113] width 366 height 212
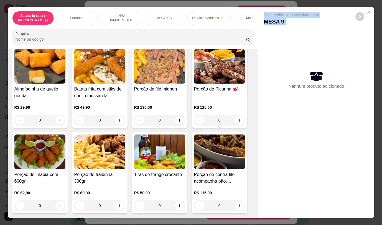
scroll to position [0, 0]
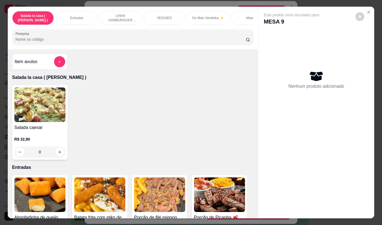
click at [296, 100] on div "Nenhum produto adicionado" at bounding box center [315, 79] width 105 height 109
click at [368, 10] on icon "Close" at bounding box center [368, 12] width 4 height 4
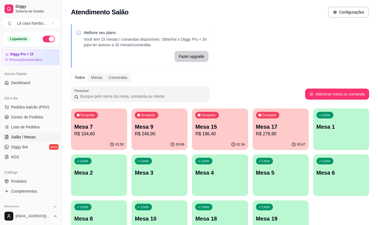
click at [272, 170] on p "Mesa 5" at bounding box center [280, 173] width 49 height 8
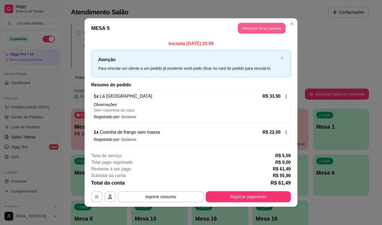
click at [257, 29] on button "Adicionar itens na mesa" at bounding box center [262, 28] width 48 height 11
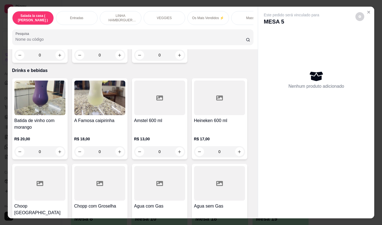
scroll to position [2732, 0]
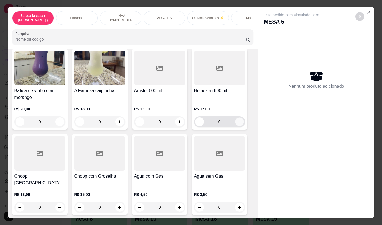
click at [237, 120] on icon "increase-product-quantity" at bounding box center [239, 122] width 4 height 4
type input "1"
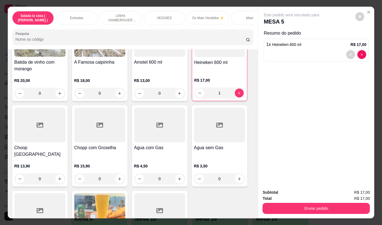
scroll to position [2788, 0]
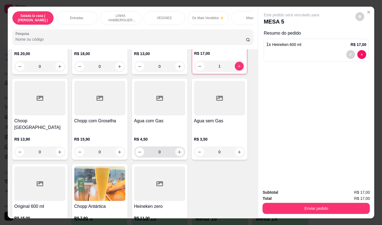
click at [177, 150] on icon "increase-product-quantity" at bounding box center [179, 152] width 4 height 4
type input "1"
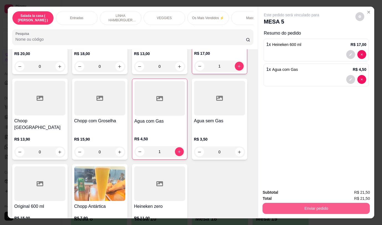
click at [280, 207] on button "Enviar pedido" at bounding box center [315, 208] width 107 height 11
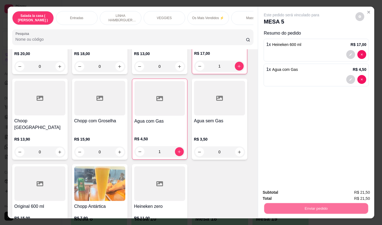
click at [283, 189] on button "Não registrar e enviar pedido" at bounding box center [298, 193] width 58 height 11
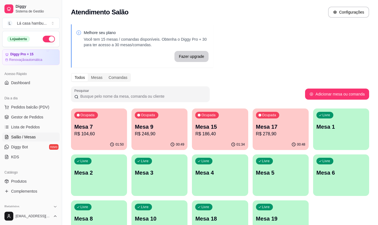
click at [225, 127] on p "Mesa 15" at bounding box center [219, 127] width 49 height 8
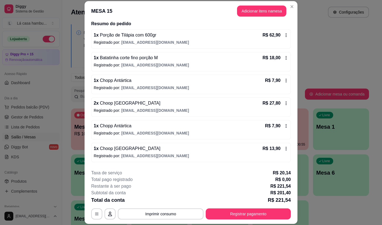
scroll to position [66, 0]
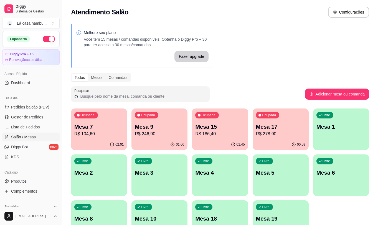
click at [333, 129] on p "Mesa 1" at bounding box center [340, 127] width 49 height 8
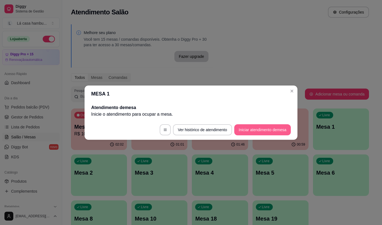
click at [244, 132] on button "Iniciar atendimento de mesa" at bounding box center [262, 129] width 57 height 11
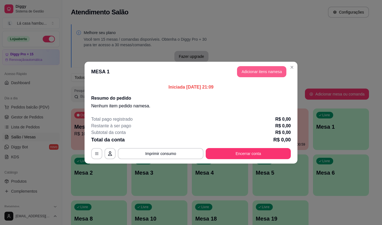
click at [268, 66] on button "Adicionar itens na mesa" at bounding box center [261, 71] width 49 height 11
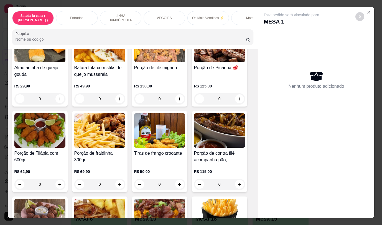
scroll to position [134, 0]
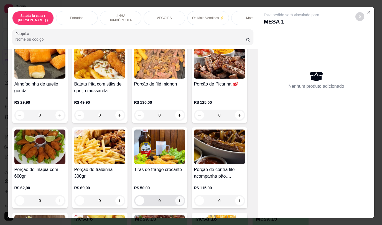
click at [178, 203] on icon "increase-product-quantity" at bounding box center [179, 201] width 4 height 4
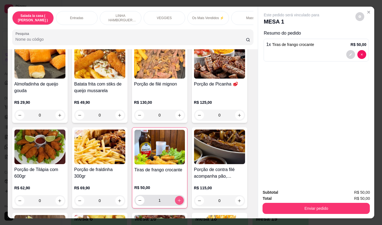
click at [178, 203] on icon "increase-product-quantity" at bounding box center [179, 201] width 4 height 4
type input "2"
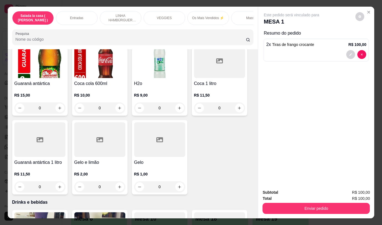
scroll to position [2571, 0]
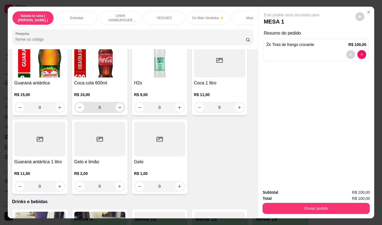
click at [117, 106] on icon "increase-product-quantity" at bounding box center [119, 108] width 4 height 4
type input "1"
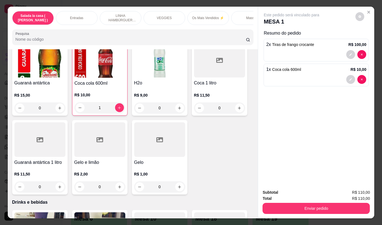
scroll to position [2682, 0]
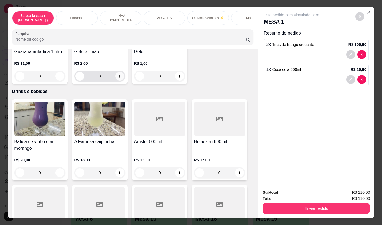
click at [117, 74] on icon "increase-product-quantity" at bounding box center [119, 76] width 4 height 4
type input "1"
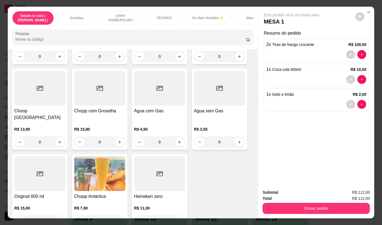
scroll to position [2804, 0]
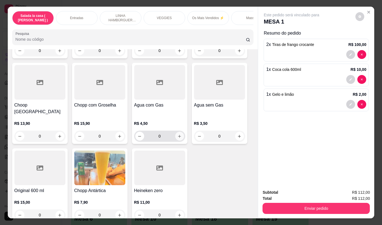
click at [179, 132] on button "increase-product-quantity" at bounding box center [179, 136] width 9 height 9
type input "1"
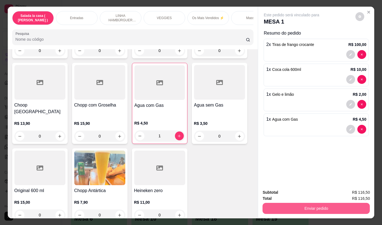
click at [301, 205] on button "Enviar pedido" at bounding box center [315, 208] width 107 height 11
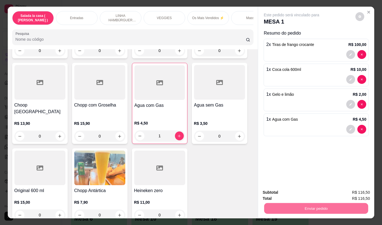
click at [296, 190] on button "Não registrar e enviar pedido" at bounding box center [298, 193] width 56 height 10
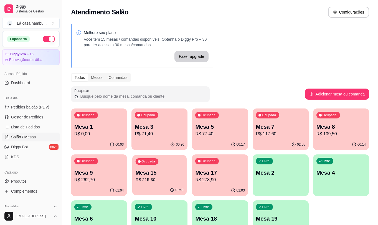
click at [161, 181] on p "R$ 215,30" at bounding box center [159, 180] width 48 height 6
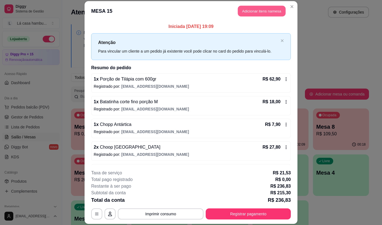
click at [245, 12] on button "Adicionar itens na mesa" at bounding box center [262, 11] width 48 height 11
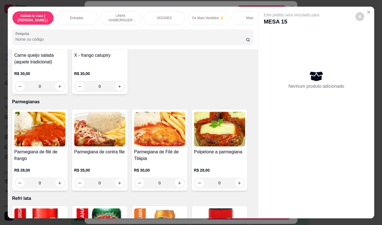
scroll to position [2803, 0]
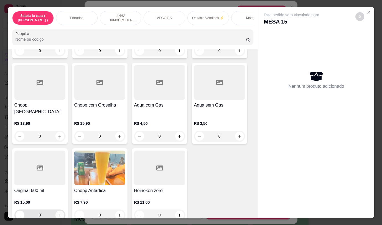
click at [58, 213] on icon "increase-product-quantity" at bounding box center [60, 215] width 4 height 4
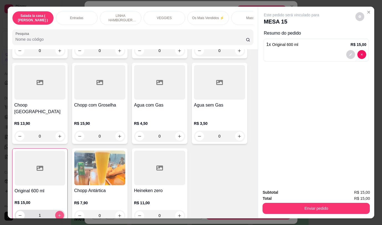
type input "1"
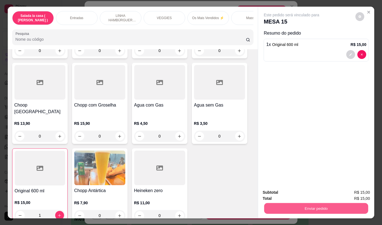
click at [314, 204] on button "Enviar pedido" at bounding box center [316, 208] width 104 height 11
click at [299, 194] on button "Não registrar e enviar pedido" at bounding box center [298, 193] width 56 height 10
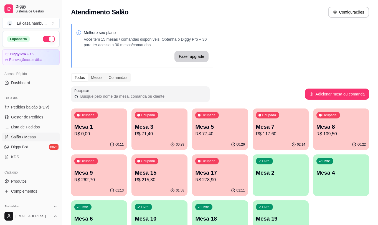
click at [288, 135] on p "R$ 117,60" at bounding box center [280, 134] width 49 height 7
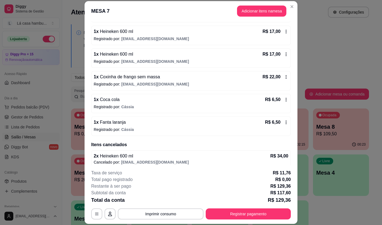
scroll to position [143, 0]
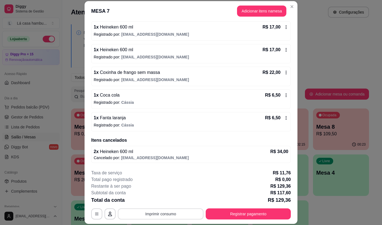
click at [181, 212] on button "Imprimir consumo" at bounding box center [161, 214] width 86 height 11
click at [171, 199] on button "IMPRESSORA" at bounding box center [160, 201] width 40 height 9
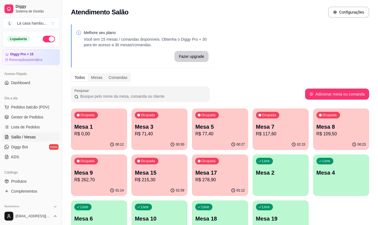
click at [279, 133] on p "R$ 117,60" at bounding box center [280, 134] width 49 height 7
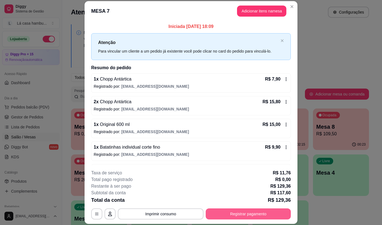
click at [244, 211] on button "Registrar pagamento" at bounding box center [248, 214] width 85 height 11
click at [240, 215] on button "Registrar pagamento" at bounding box center [248, 214] width 83 height 11
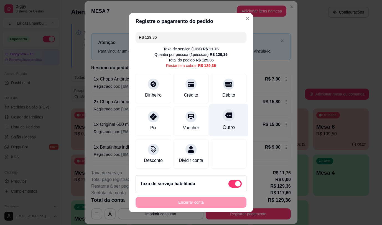
click at [225, 116] on icon at bounding box center [228, 115] width 7 height 6
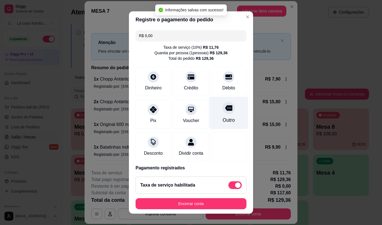
type input "R$ 0,00"
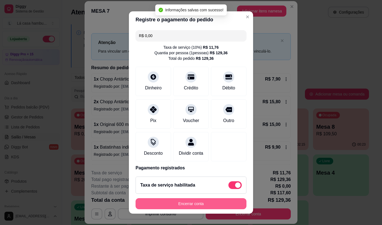
click at [207, 203] on button "Encerrar conta" at bounding box center [190, 203] width 111 height 11
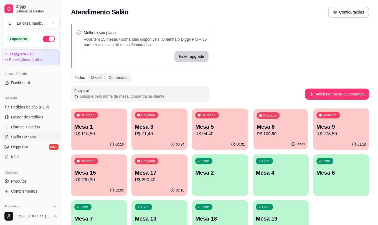
click at [303, 138] on div "Ocupada Mesa 8 R$ 109,50" at bounding box center [280, 124] width 54 height 30
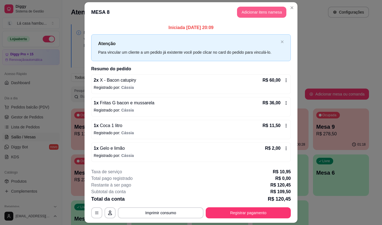
click at [276, 12] on button "Adicionar itens na mesa" at bounding box center [261, 12] width 49 height 11
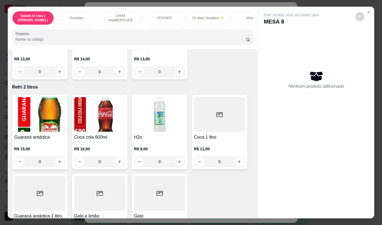
scroll to position [2538, 0]
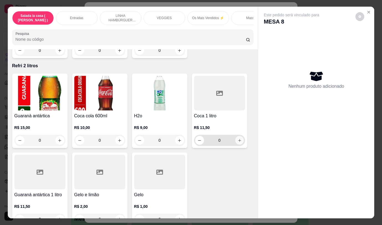
click at [237, 138] on icon "increase-product-quantity" at bounding box center [239, 140] width 4 height 4
type input "1"
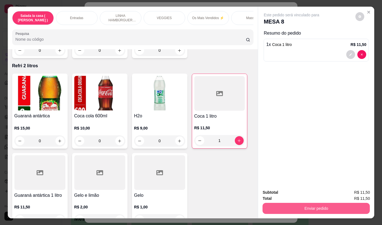
click at [289, 203] on button "Enviar pedido" at bounding box center [315, 208] width 107 height 11
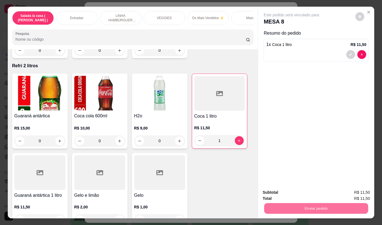
click at [285, 193] on button "Não registrar e enviar pedido" at bounding box center [298, 193] width 58 height 11
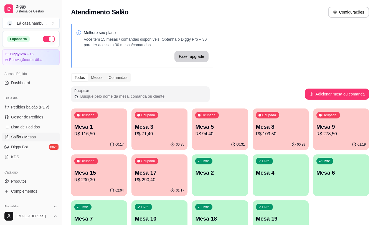
click at [209, 130] on p "Mesa 5" at bounding box center [219, 127] width 49 height 8
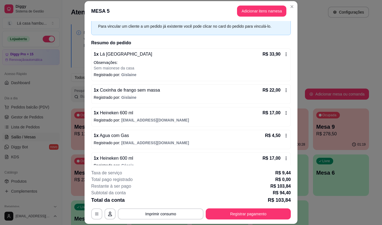
scroll to position [34, 0]
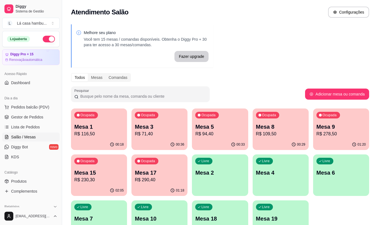
click at [336, 125] on p "Mesa 9" at bounding box center [340, 127] width 49 height 8
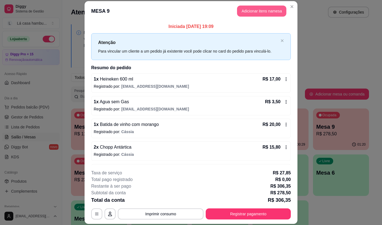
click at [274, 11] on button "Adicionar itens na mesa" at bounding box center [261, 11] width 49 height 11
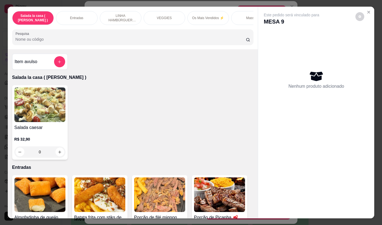
scroll to position [2803, 0]
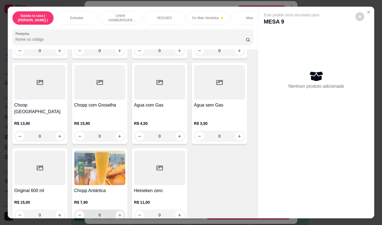
click at [117, 213] on icon "increase-product-quantity" at bounding box center [119, 215] width 4 height 4
type input "1"
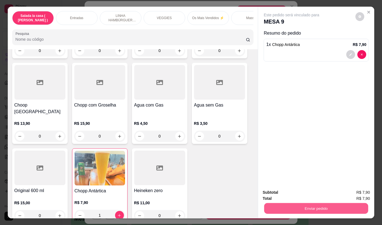
click at [335, 207] on button "Enviar pedido" at bounding box center [316, 208] width 104 height 11
click at [317, 193] on button "Não registrar e enviar pedido" at bounding box center [298, 193] width 56 height 10
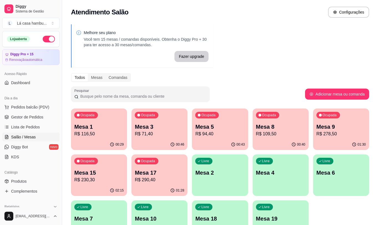
click at [177, 135] on p "R$ 71,40" at bounding box center [159, 134] width 49 height 7
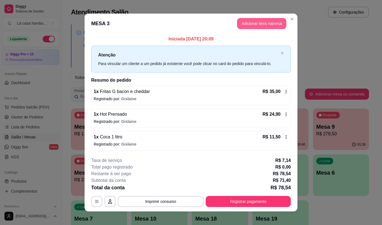
click at [271, 25] on button "Adicionar itens na mesa" at bounding box center [261, 23] width 49 height 11
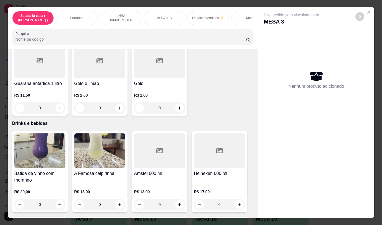
scroll to position [2601, 0]
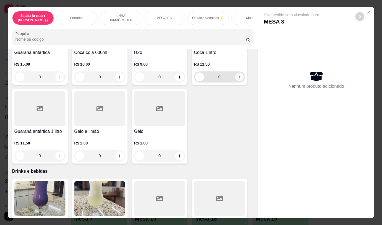
click at [237, 75] on icon "increase-product-quantity" at bounding box center [239, 77] width 4 height 4
type input "1"
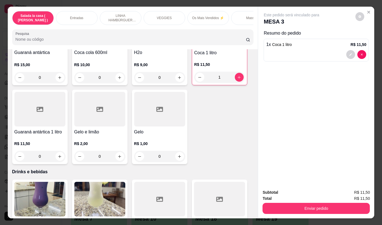
scroll to position [2602, 0]
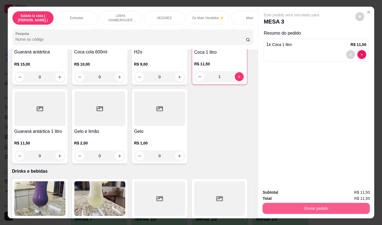
click at [294, 204] on button "Enviar pedido" at bounding box center [315, 208] width 107 height 11
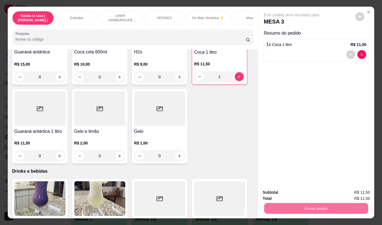
click at [298, 194] on button "Não registrar e enviar pedido" at bounding box center [298, 193] width 58 height 11
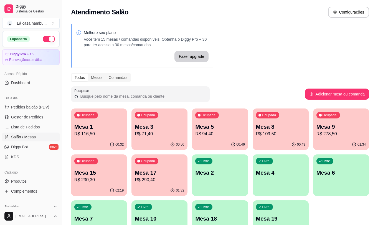
click at [294, 134] on p "R$ 109,50" at bounding box center [280, 134] width 49 height 7
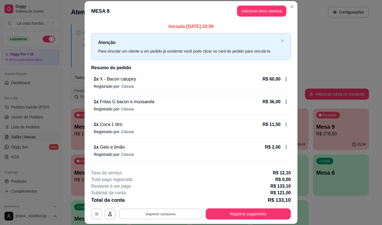
click at [188, 212] on button "Imprimir consumo" at bounding box center [160, 214] width 83 height 11
click at [174, 201] on button "IMPRESSORA" at bounding box center [160, 201] width 39 height 9
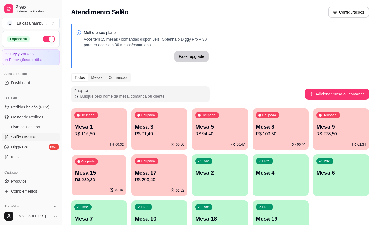
click at [120, 163] on div "Ocupada Mesa 15 R$ 230,30" at bounding box center [99, 170] width 54 height 30
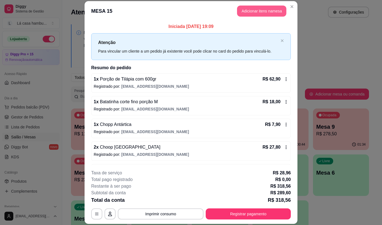
click at [272, 8] on button "Adicionar itens na mesa" at bounding box center [261, 11] width 49 height 11
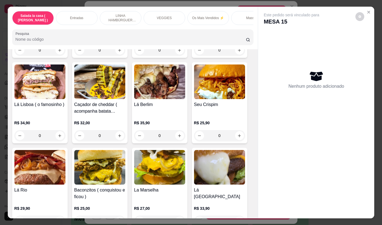
scroll to position [1083, 0]
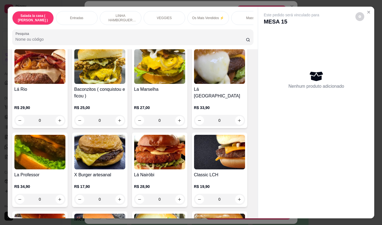
click at [258, 111] on div "Este pedido será vinculado para MESA 15 Nenhum produto adicionado" at bounding box center [316, 108] width 116 height 203
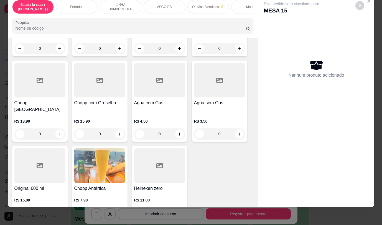
scroll to position [2803, 0]
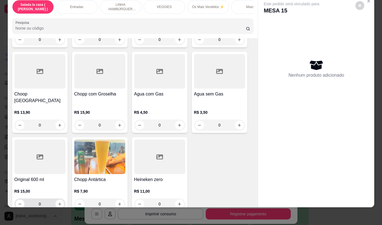
click at [58, 202] on icon "increase-product-quantity" at bounding box center [60, 204] width 4 height 4
type input "1"
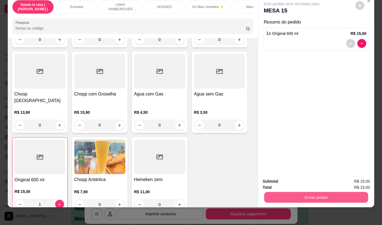
click at [285, 193] on button "Enviar pedido" at bounding box center [316, 197] width 104 height 11
click at [319, 179] on button "Não registrar e enviar pedido" at bounding box center [298, 179] width 58 height 11
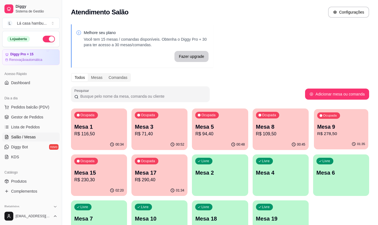
click at [335, 140] on div "01:35" at bounding box center [341, 144] width 54 height 11
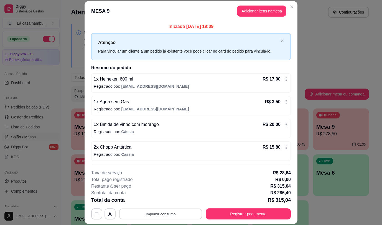
click at [181, 212] on button "Imprimir consumo" at bounding box center [160, 214] width 83 height 11
click at [165, 199] on button "IMPRESSORA" at bounding box center [160, 201] width 40 height 9
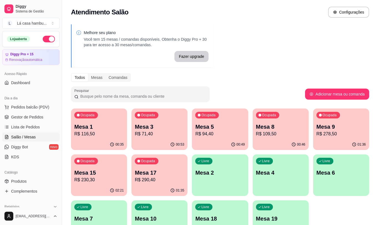
click at [165, 175] on p "Mesa 17" at bounding box center [159, 173] width 49 height 8
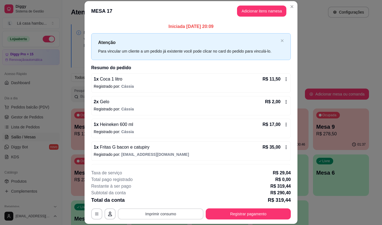
click at [155, 218] on button "Imprimir consumo" at bounding box center [161, 214] width 86 height 11
click at [159, 202] on button "IMPRESSORA" at bounding box center [160, 201] width 40 height 9
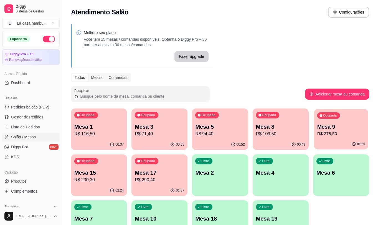
click at [333, 129] on p "Mesa 9" at bounding box center [341, 126] width 48 height 7
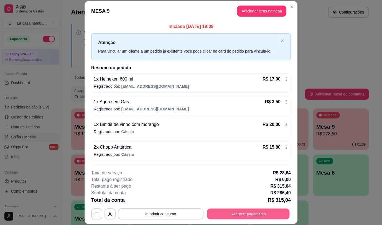
click at [260, 216] on button "Registrar pagamento" at bounding box center [248, 214] width 83 height 11
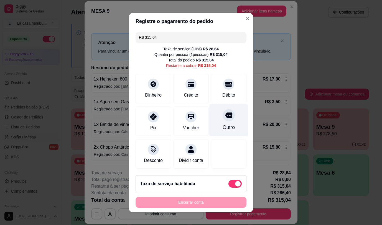
click at [225, 115] on icon at bounding box center [228, 115] width 7 height 6
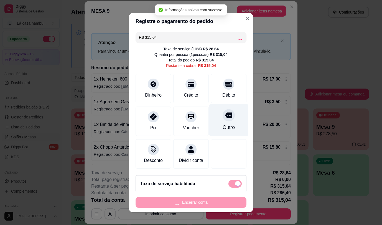
type input "R$ 0,00"
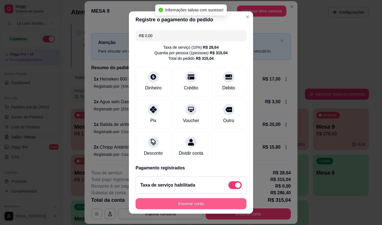
click at [194, 204] on button "Encerrar conta" at bounding box center [190, 203] width 111 height 11
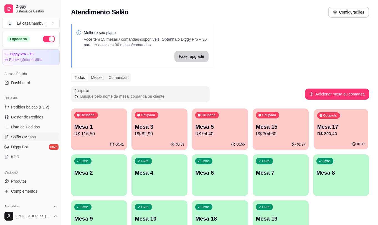
click at [326, 134] on p "R$ 290,40" at bounding box center [341, 134] width 48 height 6
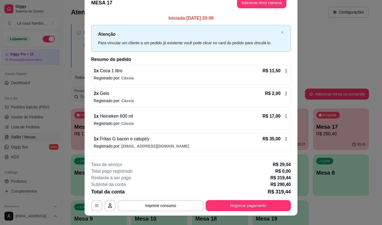
scroll to position [17, 0]
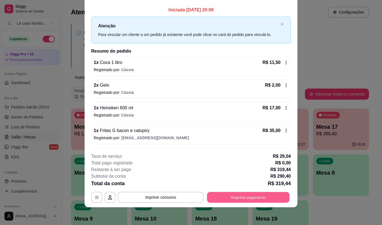
click at [237, 197] on button "Registrar pagamento" at bounding box center [248, 197] width 83 height 11
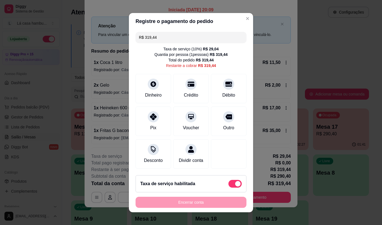
click at [235, 184] on span at bounding box center [238, 184] width 6 height 6
click at [229, 185] on input "checkbox" at bounding box center [230, 187] width 4 height 4
checkbox input "true"
type input "R$ 290,40"
checkbox input "false"
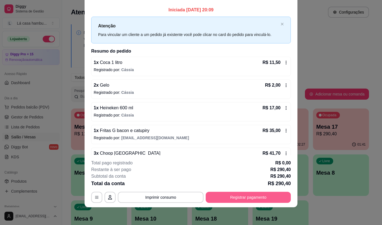
click at [230, 196] on button "Registrar pagamento" at bounding box center [248, 197] width 85 height 11
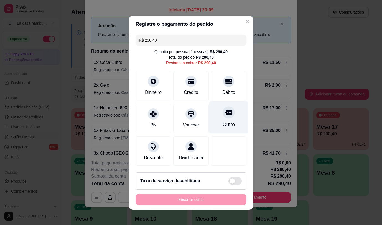
click at [225, 110] on icon at bounding box center [228, 113] width 7 height 6
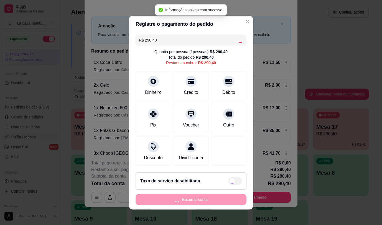
type input "R$ 0,00"
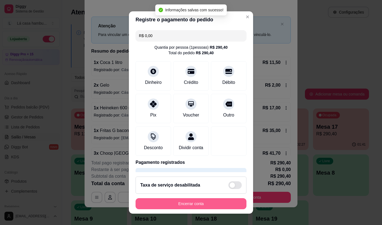
click at [202, 205] on button "Encerrar conta" at bounding box center [190, 203] width 111 height 11
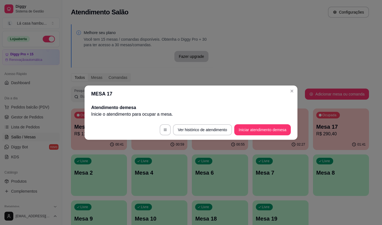
scroll to position [0, 0]
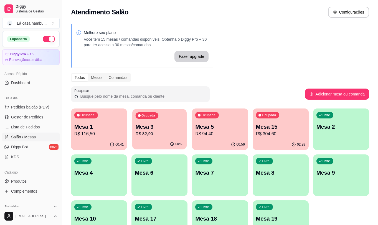
click at [165, 129] on p "Mesa 3" at bounding box center [159, 126] width 48 height 7
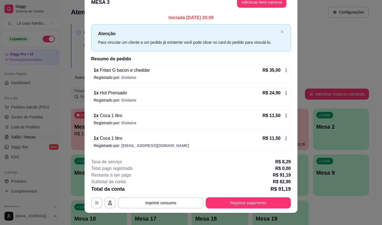
scroll to position [16, 0]
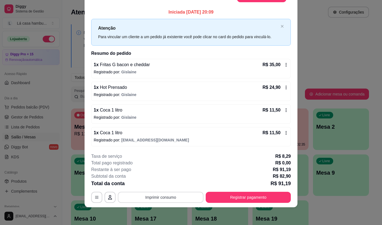
click at [160, 198] on button "Imprimir consumo" at bounding box center [161, 197] width 86 height 11
click at [160, 187] on button "IMPRESSORA" at bounding box center [160, 184] width 40 height 9
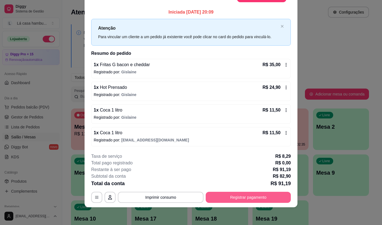
click at [241, 196] on button "Registrar pagamento" at bounding box center [248, 197] width 85 height 11
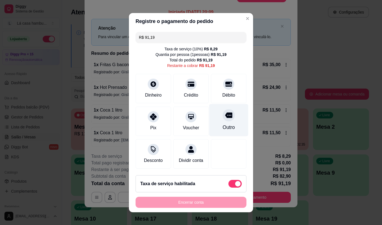
click at [225, 115] on icon at bounding box center [228, 115] width 7 height 6
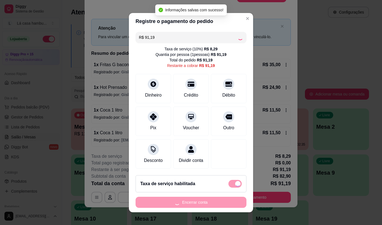
type input "R$ 0,00"
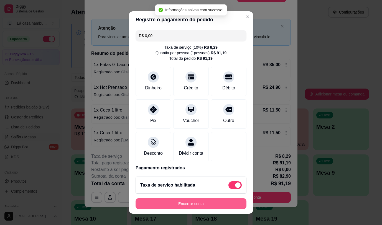
click at [196, 203] on button "Encerrar conta" at bounding box center [190, 203] width 111 height 11
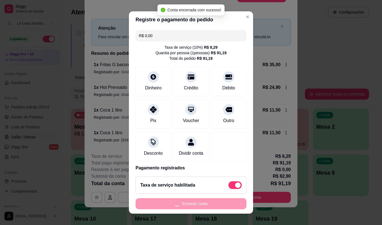
scroll to position [0, 0]
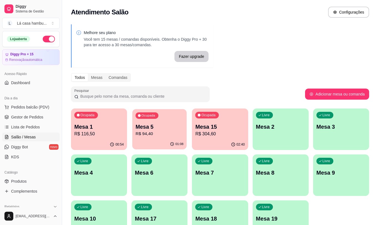
click at [175, 130] on p "Mesa 5" at bounding box center [159, 126] width 48 height 7
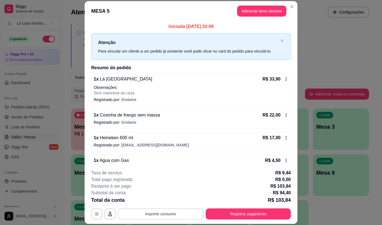
click at [193, 211] on button "Imprimir consumo" at bounding box center [161, 214] width 86 height 11
click at [172, 202] on button "IMPRESSORA" at bounding box center [160, 201] width 39 height 9
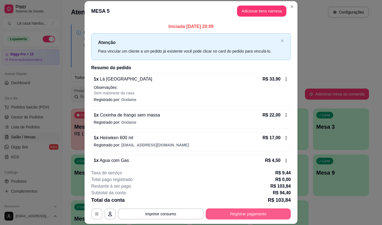
click at [233, 212] on button "Registrar pagamento" at bounding box center [248, 214] width 85 height 11
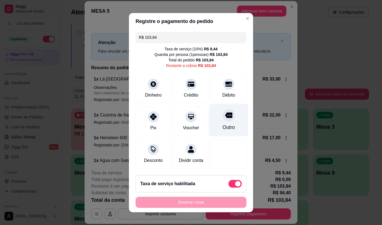
click at [222, 116] on div at bounding box center [228, 115] width 12 height 12
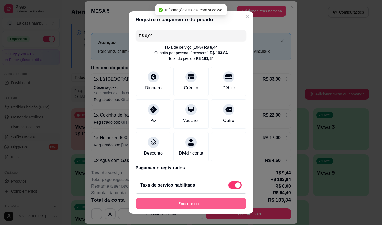
type input "R$ 0,00"
click at [214, 207] on button "Encerrar conta" at bounding box center [190, 203] width 111 height 11
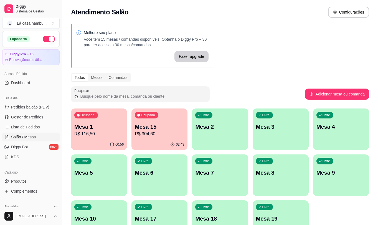
click at [116, 126] on p "Mesa 1" at bounding box center [98, 127] width 49 height 8
click at [116, 126] on body "Diggy Sistema de Gestão L Lá casa hambu ... Loja aberta Diggy Pro + 15 Renovaçã…" at bounding box center [189, 112] width 378 height 225
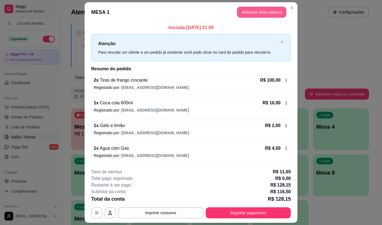
click at [266, 11] on button "Adicionar itens na mesa" at bounding box center [261, 12] width 49 height 11
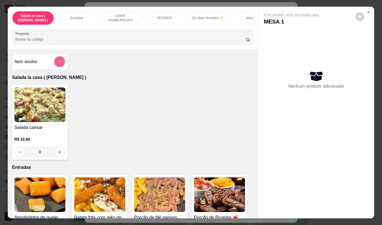
click at [57, 64] on icon "add-separate-item" at bounding box center [59, 62] width 4 height 4
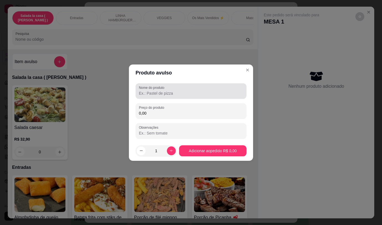
click at [170, 89] on div at bounding box center [191, 91] width 104 height 11
click at [183, 96] on div "petit" at bounding box center [191, 91] width 104 height 11
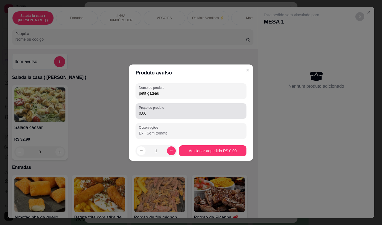
type input "petit gateau"
click at [161, 114] on input "0,00" at bounding box center [191, 114] width 104 height 6
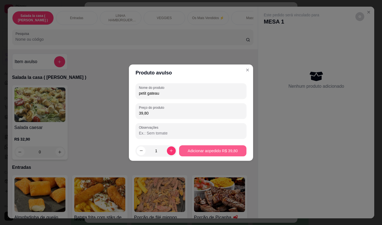
type input "39,80"
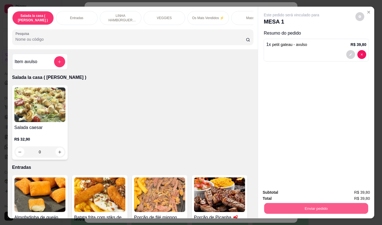
click at [284, 208] on button "Enviar pedido" at bounding box center [316, 208] width 104 height 11
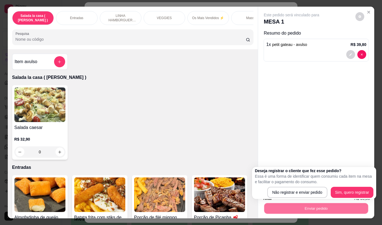
click at [282, 186] on div "Deseja registrar o cliente que fez esse pedido? Essa é uma forma de identificar…" at bounding box center [314, 183] width 119 height 30
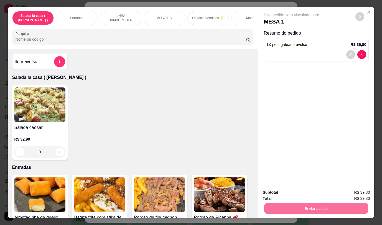
click at [279, 190] on button "Não registrar e enviar pedido" at bounding box center [298, 193] width 58 height 11
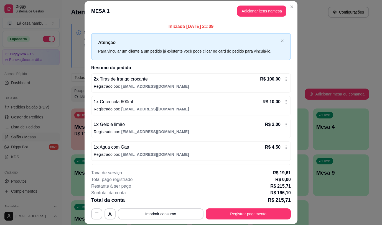
click at [219, 81] on div "2 x Tiras de frango crocante R$ 100,00" at bounding box center [191, 79] width 194 height 7
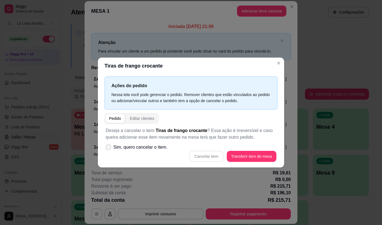
click at [151, 144] on label "Sim, quero cancelar o item." at bounding box center [136, 147] width 66 height 11
click at [109, 148] on input "Sim, quero cancelar o item." at bounding box center [107, 150] width 4 height 4
checkbox input "true"
click at [205, 153] on button "Cancelar item" at bounding box center [206, 156] width 34 height 11
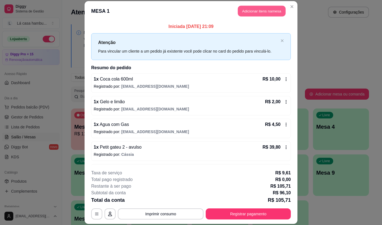
click at [248, 11] on button "Adicionar itens na mesa" at bounding box center [262, 11] width 48 height 11
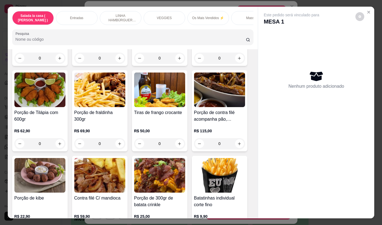
scroll to position [194, 0]
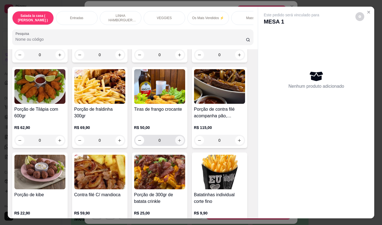
click at [180, 145] on button "increase-product-quantity" at bounding box center [179, 140] width 9 height 9
type input "1"
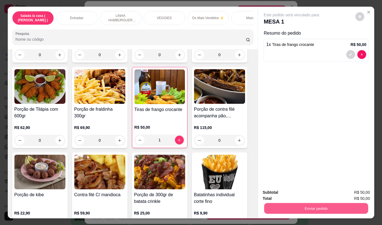
click at [278, 208] on button "Enviar pedido" at bounding box center [316, 208] width 104 height 11
click at [280, 191] on button "Não registrar e enviar pedido" at bounding box center [298, 193] width 58 height 11
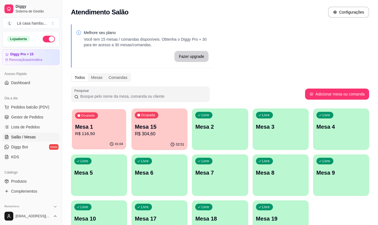
click at [99, 124] on p "Mesa 1" at bounding box center [99, 126] width 48 height 7
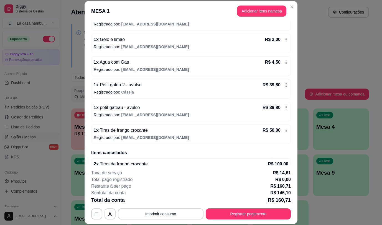
scroll to position [63, 0]
click at [157, 115] on span "[EMAIL_ADDRESS][DOMAIN_NAME]" at bounding box center [155, 114] width 68 height 4
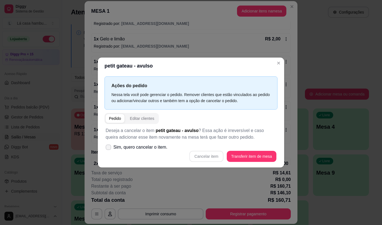
click at [111, 145] on label "Sim, quero cancelar o item." at bounding box center [136, 147] width 66 height 11
click at [109, 148] on input "Sim, quero cancelar o item." at bounding box center [107, 150] width 4 height 4
checkbox input "true"
click at [210, 156] on button "Cancelar item" at bounding box center [206, 156] width 34 height 11
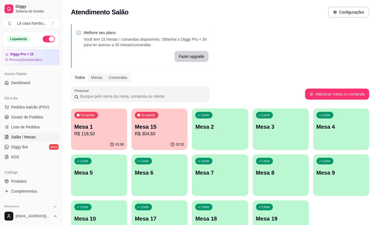
click at [180, 123] on div "Ocupada Mesa 15 R$ 304,60" at bounding box center [159, 124] width 56 height 31
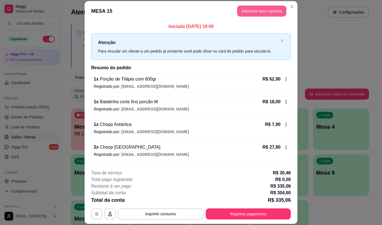
click at [280, 11] on button "Adicionar itens na mesa" at bounding box center [261, 11] width 49 height 11
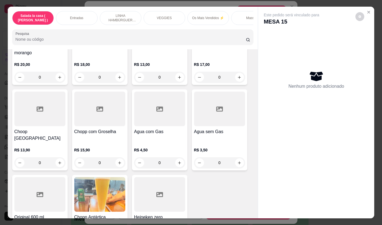
scroll to position [2803, 0]
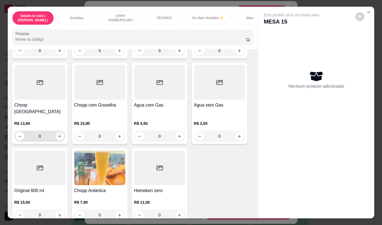
click at [58, 134] on icon "increase-product-quantity" at bounding box center [60, 136] width 4 height 4
type input "1"
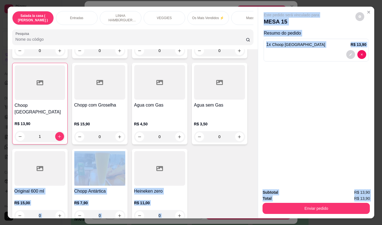
drag, startPoint x: 256, startPoint y: 204, endPoint x: 252, endPoint y: 192, distance: 13.1
click at [252, 192] on div "Salada la casa ( CAESAR ) Entradas LINHA HAMBÚRGUER ANGUS VEGGIES Os Mais Vendi…" at bounding box center [191, 113] width 366 height 212
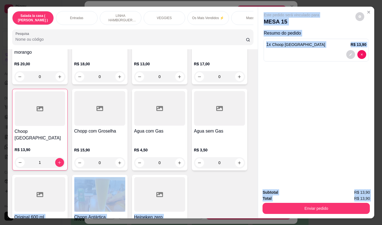
scroll to position [2804, 0]
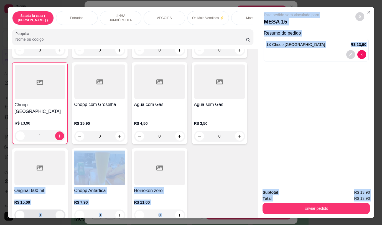
click at [58, 213] on icon "increase-product-quantity" at bounding box center [60, 215] width 4 height 4
type input "1"
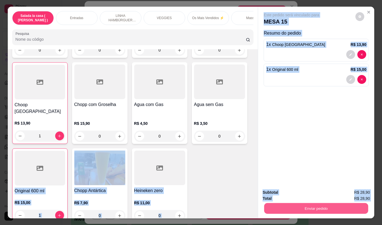
click at [310, 206] on button "Enviar pedido" at bounding box center [316, 208] width 104 height 11
click at [309, 193] on button "Não registrar e enviar pedido" at bounding box center [298, 193] width 56 height 10
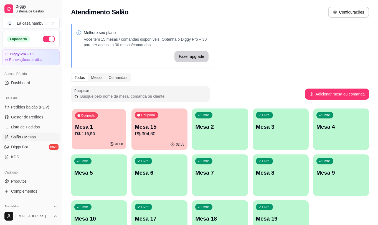
click at [103, 131] on p "R$ 116,50" at bounding box center [99, 134] width 48 height 6
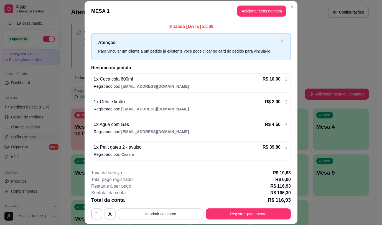
click at [163, 216] on button "Imprimir consumo" at bounding box center [161, 214] width 86 height 11
click at [125, 149] on span "Petit gateu 2 - avulso" at bounding box center [120, 147] width 43 height 5
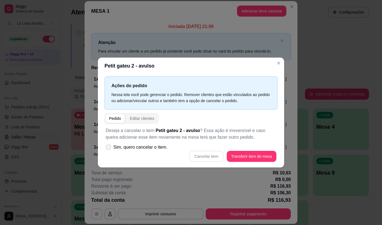
click at [111, 149] on span at bounding box center [108, 147] width 5 height 5
click at [109, 149] on input "Sim, quero cancelar o item." at bounding box center [107, 150] width 4 height 4
checkbox input "true"
click at [214, 158] on button "Cancelar item" at bounding box center [206, 156] width 33 height 11
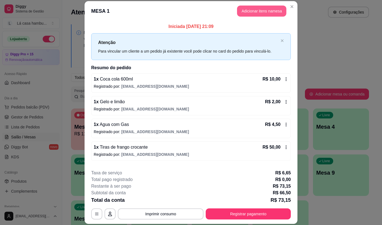
click at [268, 12] on button "Adicionar itens na mesa" at bounding box center [261, 11] width 49 height 11
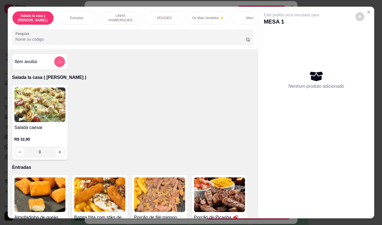
click at [58, 63] on icon "add-separate-item" at bounding box center [59, 62] width 4 height 4
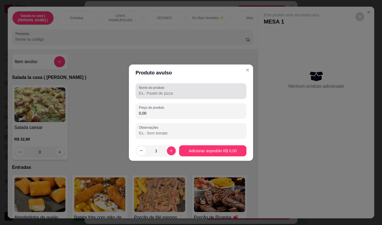
click at [142, 93] on input "Nome do produto" at bounding box center [191, 94] width 104 height 6
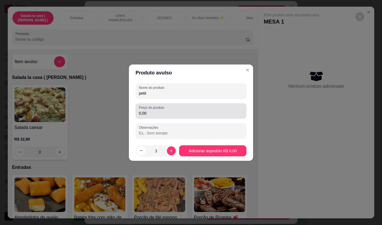
type input "petit"
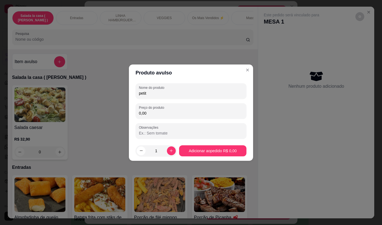
click at [154, 112] on input "0,00" at bounding box center [191, 114] width 104 height 6
type input "19,90"
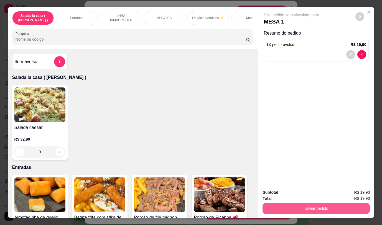
click at [319, 207] on button "Enviar pedido" at bounding box center [315, 208] width 107 height 11
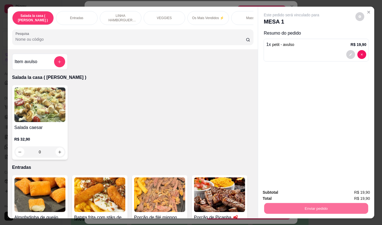
click at [305, 194] on button "Não registrar e enviar pedido" at bounding box center [298, 193] width 58 height 11
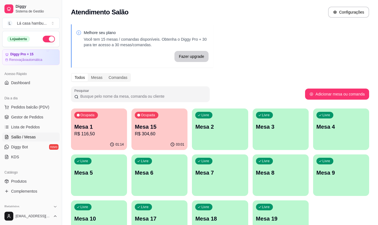
click at [117, 128] on p "Mesa 1" at bounding box center [98, 127] width 49 height 8
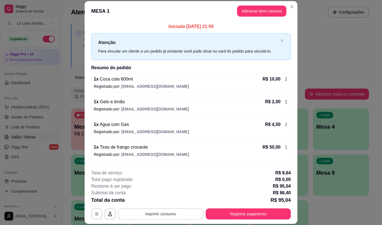
click at [169, 214] on button "Imprimir consumo" at bounding box center [161, 214] width 86 height 11
click at [167, 200] on button "IMPRESSORA" at bounding box center [160, 201] width 39 height 9
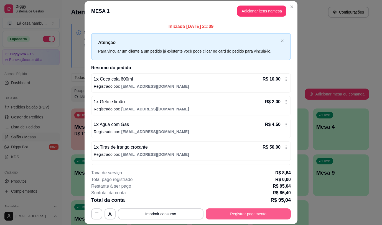
click at [237, 215] on button "Registrar pagamento" at bounding box center [248, 214] width 85 height 11
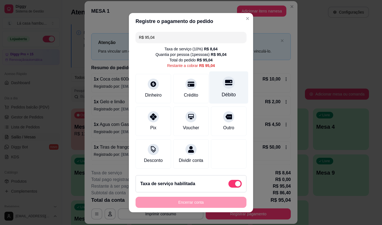
drag, startPoint x: 220, startPoint y: 82, endPoint x: 220, endPoint y: 92, distance: 10.5
click at [225, 82] on icon at bounding box center [228, 82] width 7 height 7
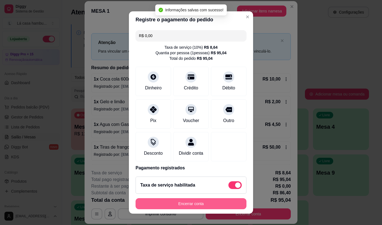
type input "R$ 0,00"
click at [216, 205] on button "Encerrar conta" at bounding box center [190, 204] width 107 height 11
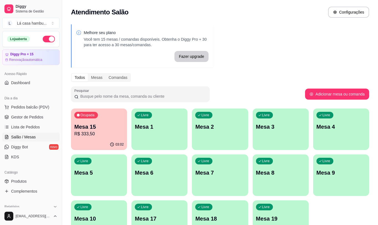
click at [109, 127] on p "Mesa 15" at bounding box center [98, 127] width 49 height 8
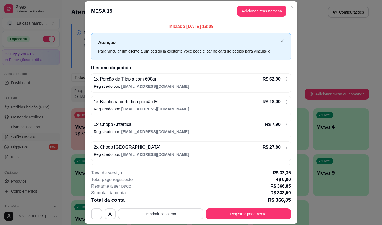
click at [170, 214] on button "Imprimir consumo" at bounding box center [161, 214] width 86 height 11
click at [162, 202] on button "IMPRESSORA" at bounding box center [160, 201] width 40 height 9
click at [156, 219] on button "Imprimir consumo" at bounding box center [161, 214] width 86 height 11
click at [232, 195] on div "Subtotal da conta R$ 333,50" at bounding box center [190, 193] width 199 height 7
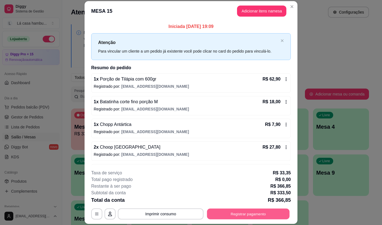
click at [246, 214] on button "Registrar pagamento" at bounding box center [248, 214] width 83 height 11
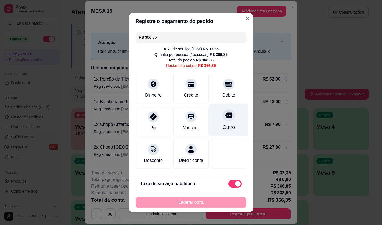
click at [225, 114] on icon at bounding box center [228, 115] width 7 height 6
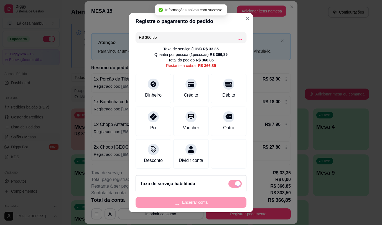
type input "R$ 0,00"
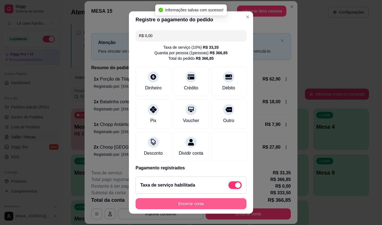
click at [182, 206] on button "Encerrar conta" at bounding box center [190, 203] width 111 height 11
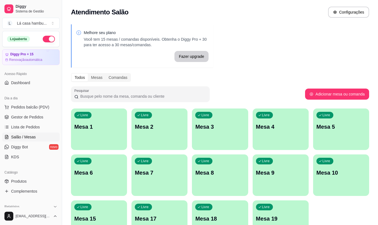
click at [227, 134] on div "Livre Mesa 3" at bounding box center [220, 126] width 56 height 35
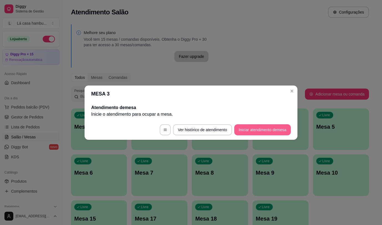
click at [261, 130] on button "Iniciar atendimento de mesa" at bounding box center [262, 129] width 57 height 11
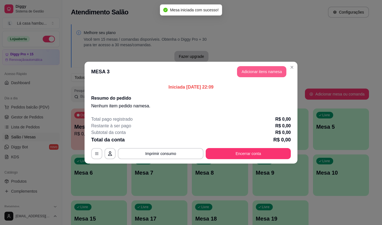
click at [266, 73] on button "Adicionar itens na mesa" at bounding box center [261, 71] width 49 height 11
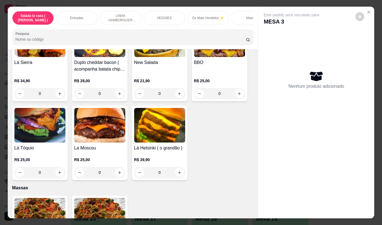
scroll to position [1279, 0]
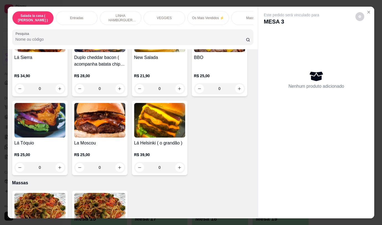
click at [178, 164] on div "0" at bounding box center [159, 167] width 51 height 11
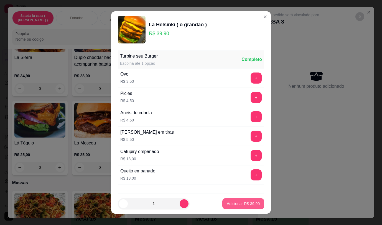
click at [237, 202] on p "Adicionar R$ 39,90" at bounding box center [243, 204] width 33 height 6
type input "1"
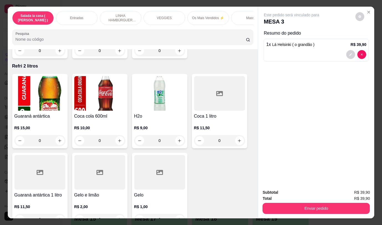
scroll to position [2459, 0]
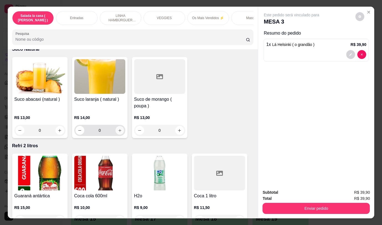
click at [119, 129] on icon "increase-product-quantity" at bounding box center [119, 131] width 4 height 4
type input "1"
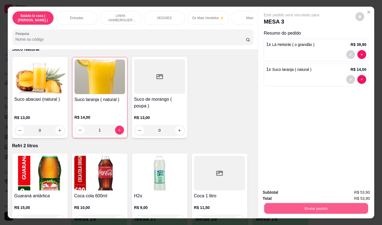
click at [298, 208] on button "Enviar pedido" at bounding box center [316, 208] width 104 height 11
click at [299, 192] on button "Não registrar e enviar pedido" at bounding box center [298, 193] width 58 height 11
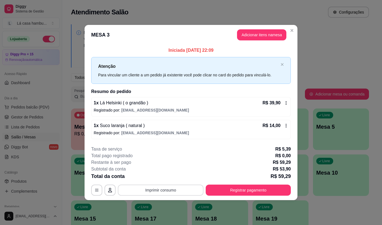
click at [175, 191] on button "Imprimir consumo" at bounding box center [161, 190] width 86 height 11
click at [171, 177] on button "IMPRESSORA" at bounding box center [162, 177] width 39 height 9
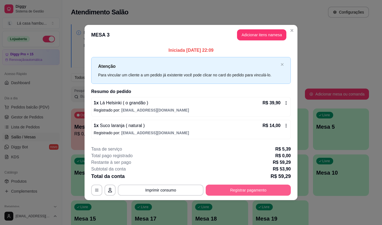
click at [236, 189] on button "Registrar pagamento" at bounding box center [248, 190] width 85 height 11
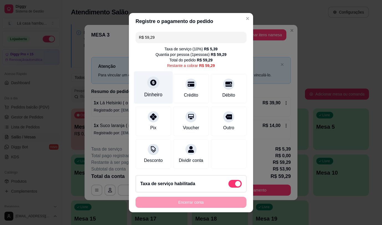
click at [153, 91] on div "Dinheiro" at bounding box center [153, 94] width 18 height 7
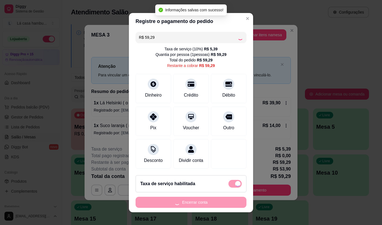
type input "R$ 0,00"
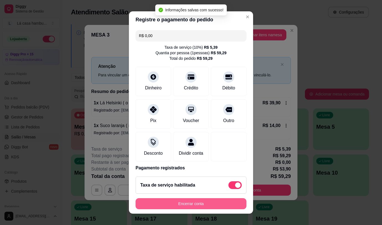
click at [214, 205] on button "Encerrar conta" at bounding box center [190, 203] width 111 height 11
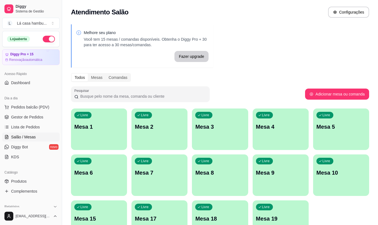
click at [42, 139] on link "Salão / Mesas" at bounding box center [30, 137] width 57 height 9
click at [43, 138] on link "Salão / Mesas" at bounding box center [30, 137] width 57 height 9
click at [106, 135] on div "Livre Mesa 1" at bounding box center [99, 126] width 54 height 34
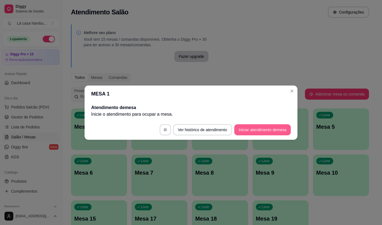
click at [252, 131] on button "Iniciar atendimento de mesa" at bounding box center [262, 129] width 57 height 11
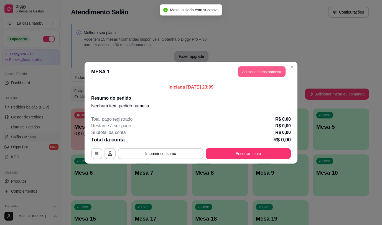
click at [279, 71] on button "Adicionar itens na mesa" at bounding box center [262, 71] width 48 height 11
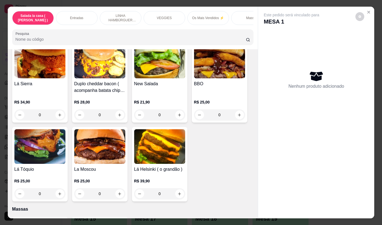
scroll to position [1258, 0]
